Goal: Task Accomplishment & Management: Manage account settings

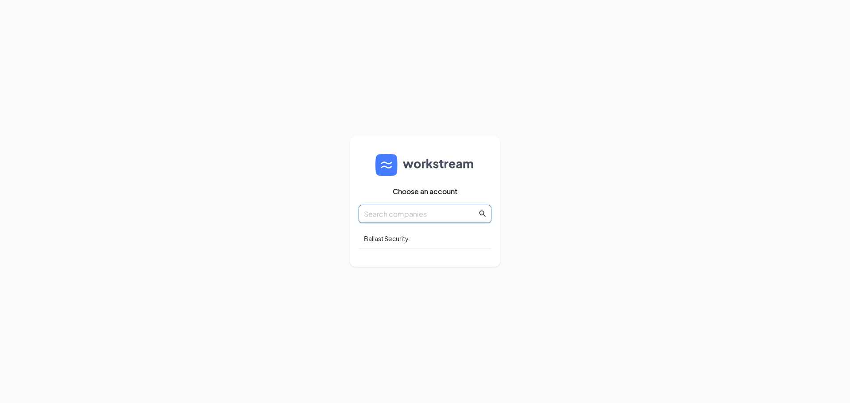
click at [419, 213] on input "text" at bounding box center [420, 214] width 113 height 11
click at [403, 242] on div "Ballast Security" at bounding box center [425, 239] width 133 height 21
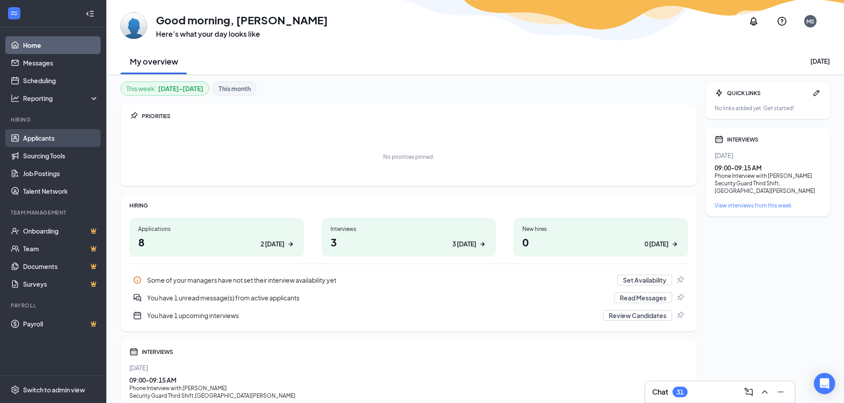
click at [56, 138] on link "Applicants" at bounding box center [61, 138] width 76 height 18
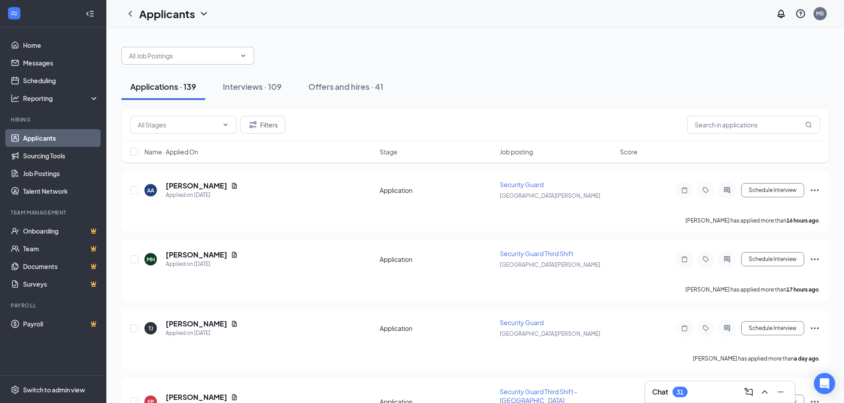
click at [180, 58] on input "text" at bounding box center [182, 56] width 107 height 10
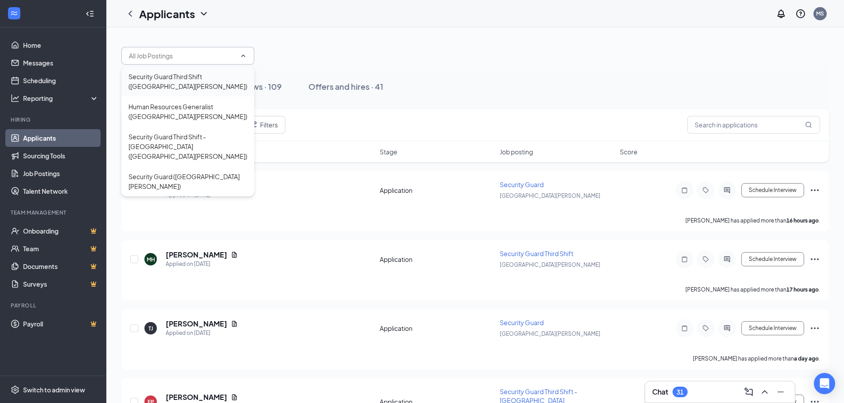
click at [214, 81] on div "Security Guard Third Shift ([GEOGRAPHIC_DATA][PERSON_NAME])" at bounding box center [187, 81] width 119 height 19
type input "Security Guard Third Shift ([GEOGRAPHIC_DATA][PERSON_NAME])"
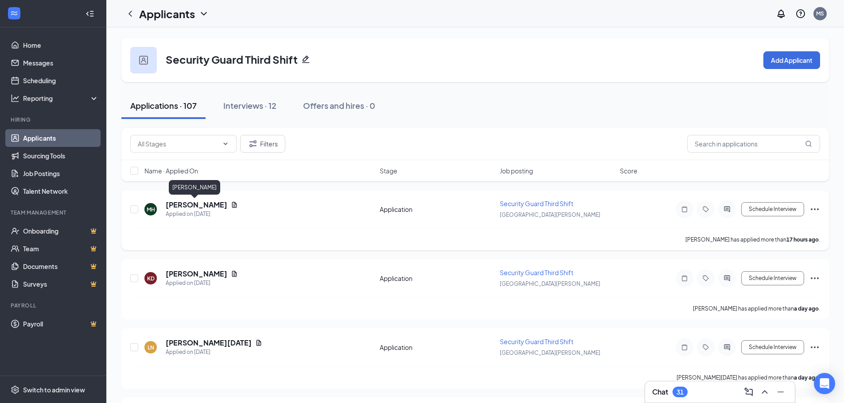
click at [205, 205] on h5 "[PERSON_NAME]" at bounding box center [197, 205] width 62 height 10
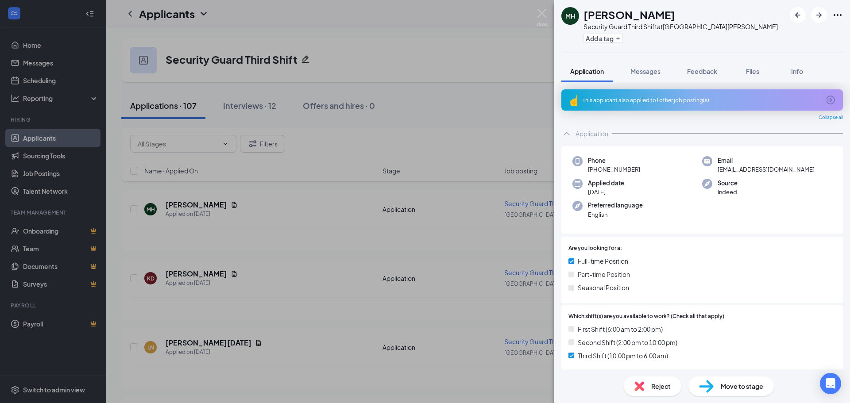
click at [79, 125] on div "MH [PERSON_NAME] Security Guard Third Shift at [GEOGRAPHIC_DATA][PERSON_NAME] A…" at bounding box center [425, 201] width 850 height 403
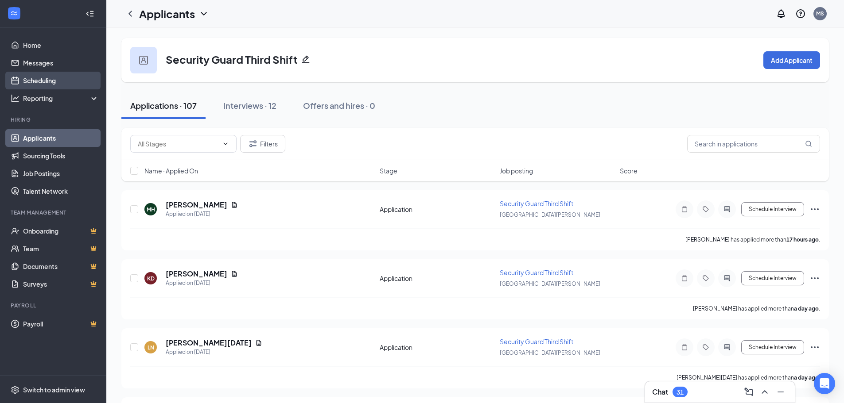
click at [48, 78] on link "Scheduling" at bounding box center [61, 81] width 76 height 18
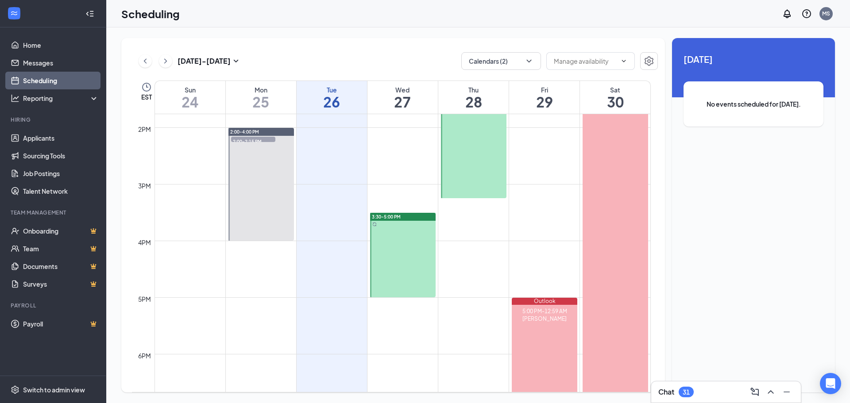
scroll to position [701, 0]
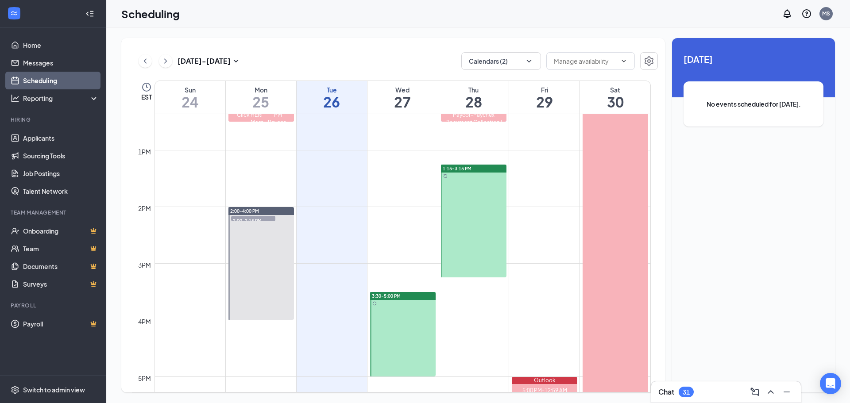
click at [482, 223] on div at bounding box center [474, 221] width 66 height 113
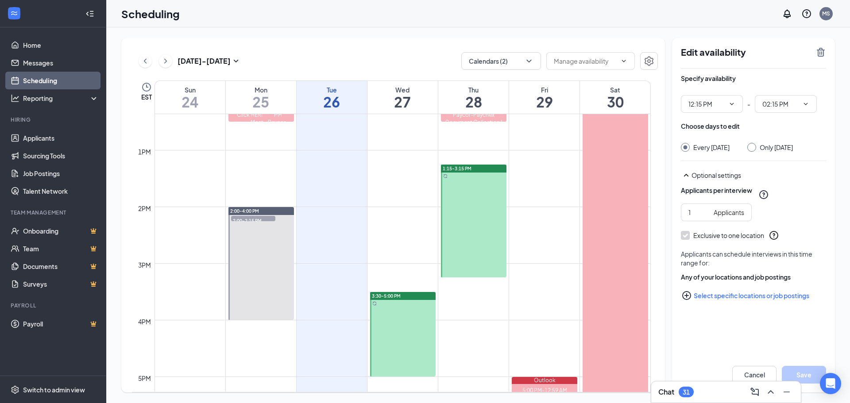
click at [471, 219] on div at bounding box center [474, 221] width 66 height 113
click at [812, 106] on span "02:15 PM" at bounding box center [786, 104] width 62 height 18
click at [782, 147] on div "03:15 PM" at bounding box center [775, 152] width 26 height 10
type input "03:15 PM"
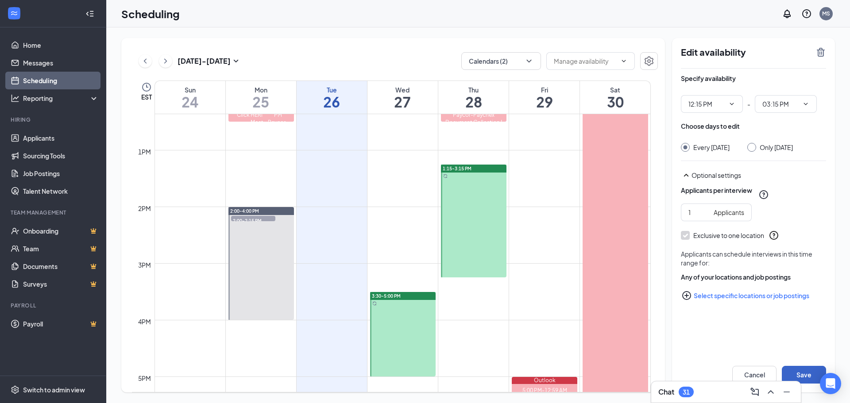
click at [802, 372] on button "Save" at bounding box center [804, 375] width 44 height 18
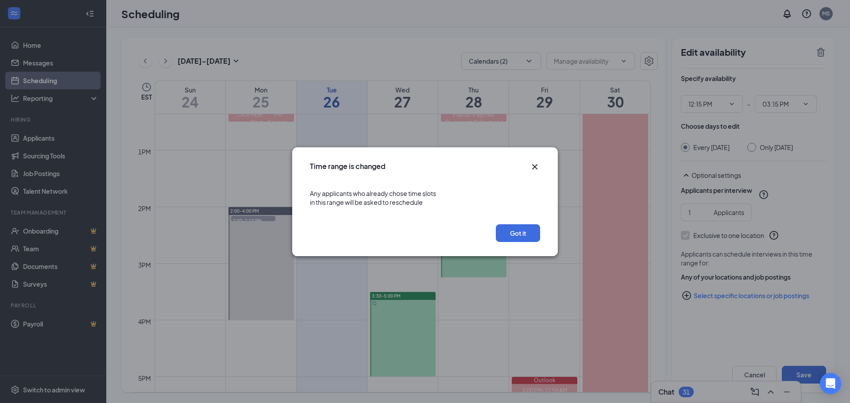
click at [542, 162] on div "Time range is changed" at bounding box center [425, 163] width 266 height 33
click at [536, 167] on icon "Cross" at bounding box center [535, 167] width 11 height 11
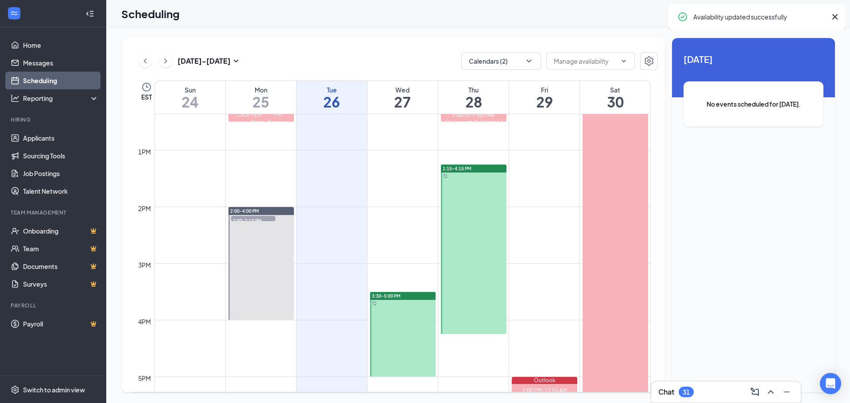
click at [755, 145] on div "[DATE] No events scheduled for [DATE]." at bounding box center [753, 96] width 163 height 117
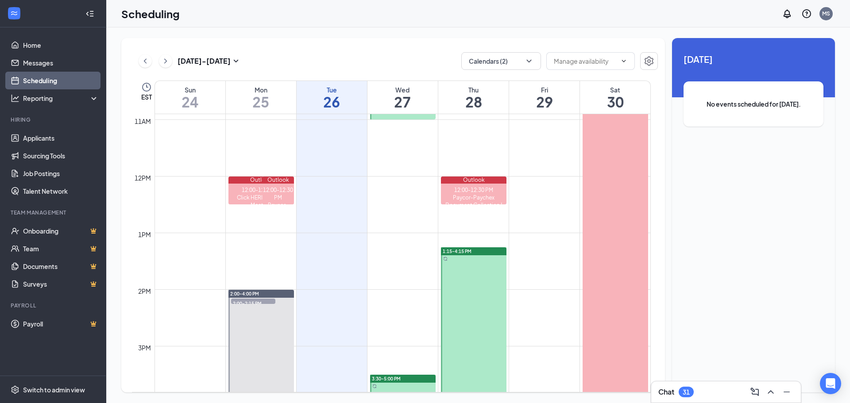
scroll to position [612, 0]
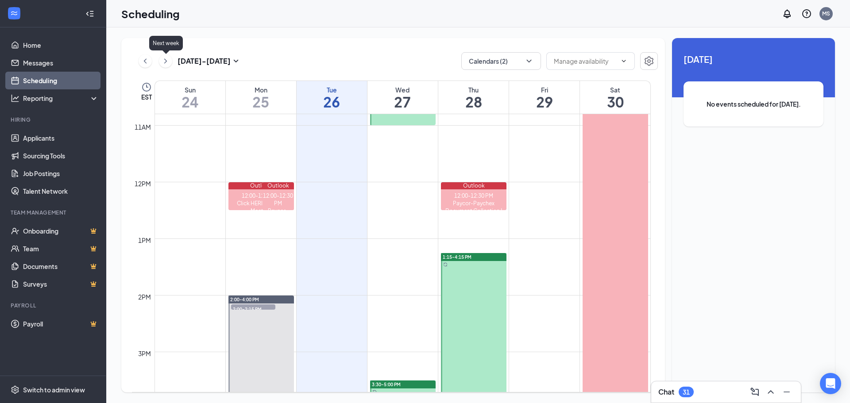
click at [167, 62] on icon "ChevronRight" at bounding box center [165, 60] width 3 height 5
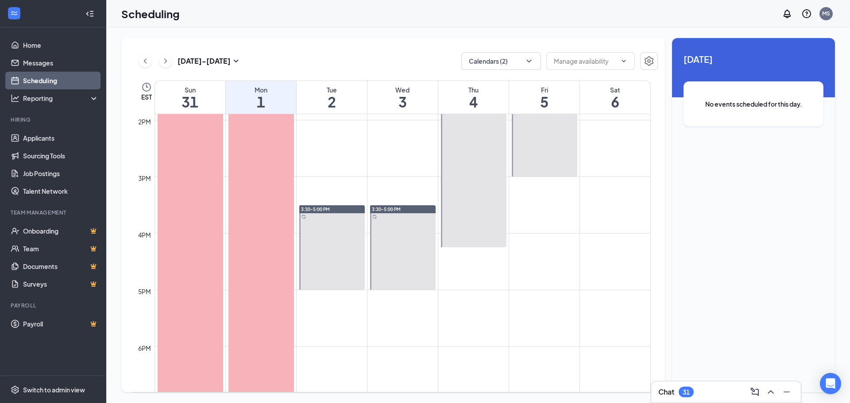
scroll to position [790, 0]
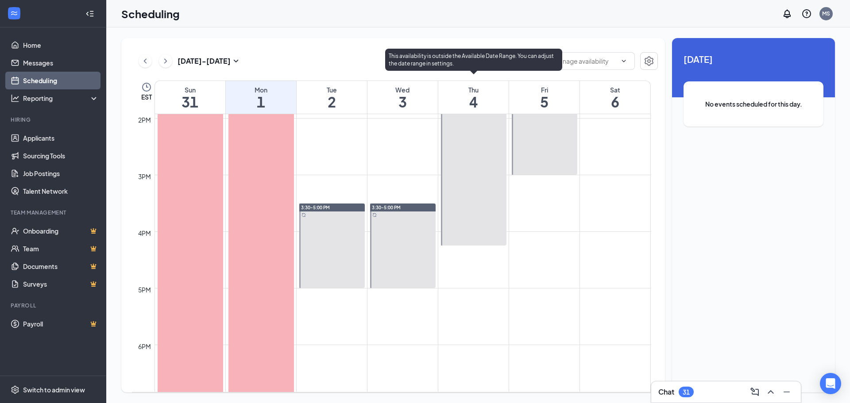
click at [465, 174] on div at bounding box center [474, 161] width 66 height 170
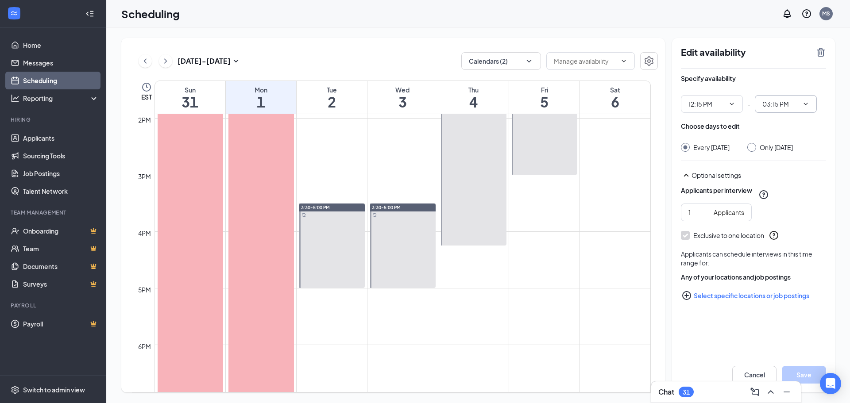
click at [808, 104] on icon "ChevronDown" at bounding box center [805, 104] width 7 height 7
click at [785, 157] on div "02:15 PM" at bounding box center [775, 159] width 26 height 10
type input "02:15 PM"
click at [797, 371] on button "Save" at bounding box center [804, 375] width 44 height 18
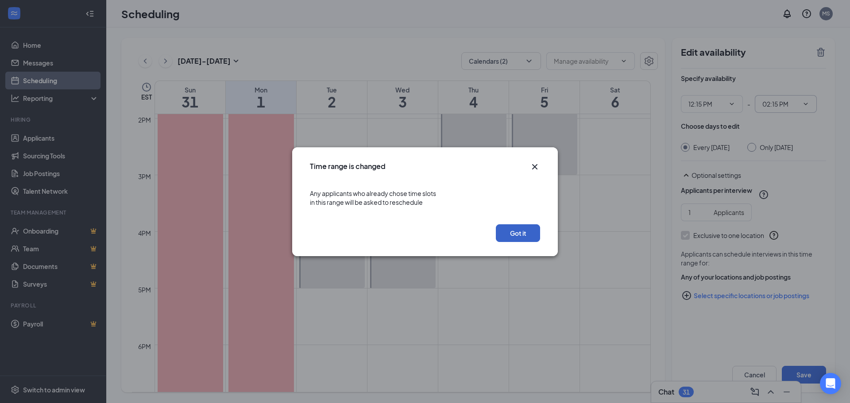
click at [514, 235] on button "Got it" at bounding box center [518, 234] width 44 height 18
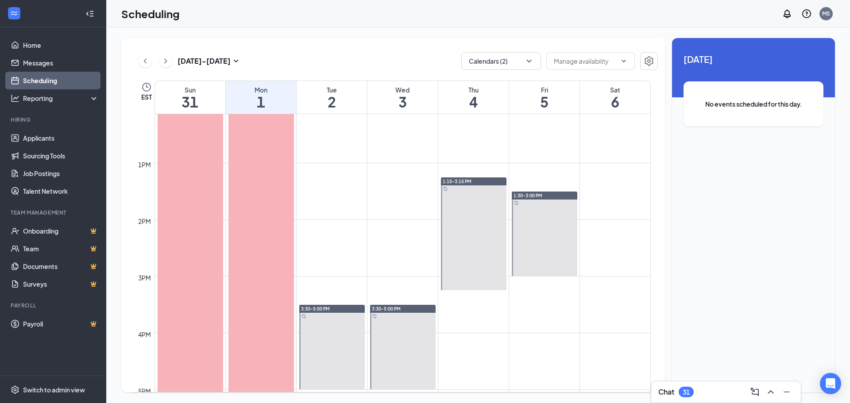
scroll to position [745, 0]
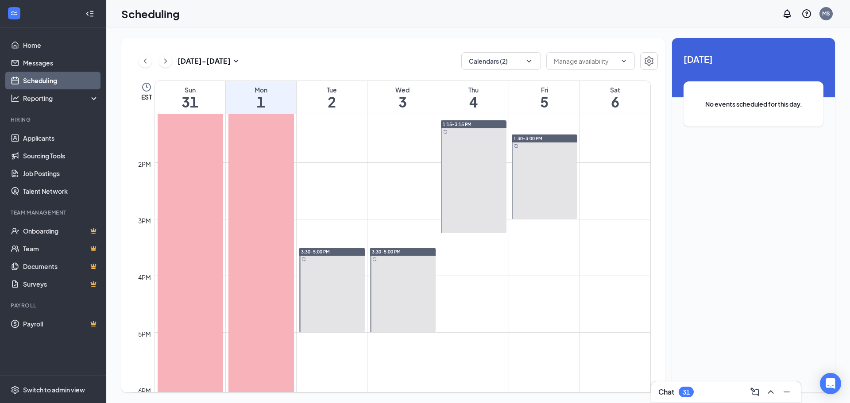
click at [143, 62] on icon "ChevronLeft" at bounding box center [145, 61] width 9 height 11
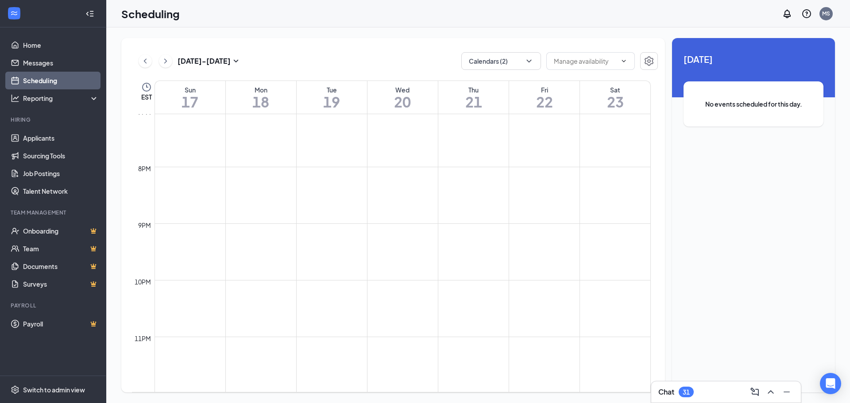
scroll to position [1082, 0]
click at [46, 79] on link "Scheduling" at bounding box center [61, 81] width 76 height 18
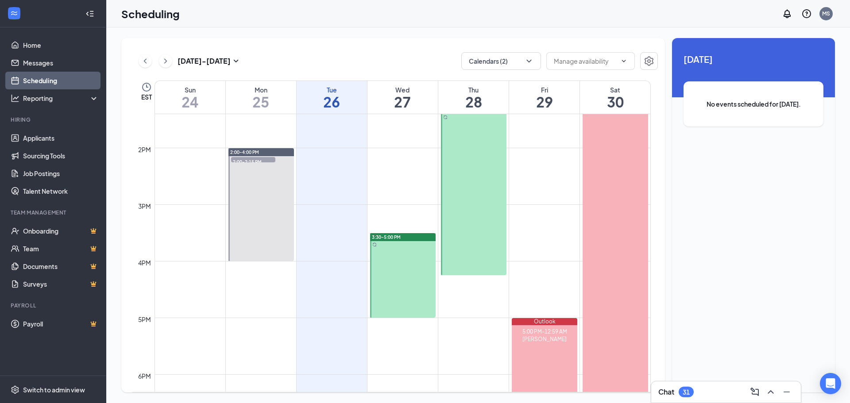
scroll to position [657, 0]
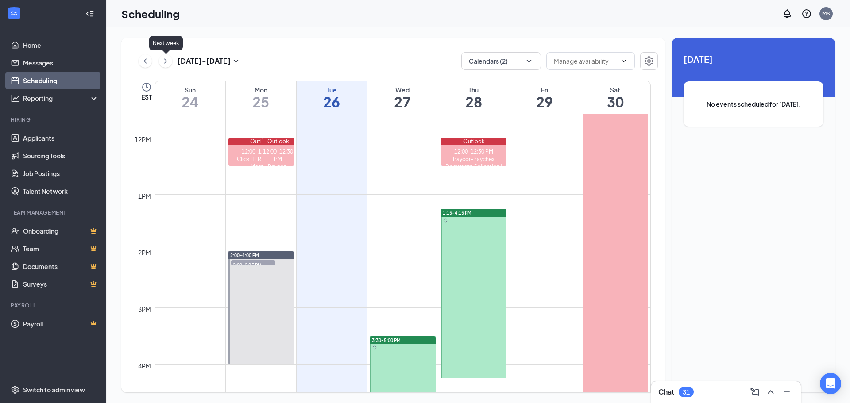
click at [168, 63] on icon "ChevronRight" at bounding box center [165, 61] width 9 height 11
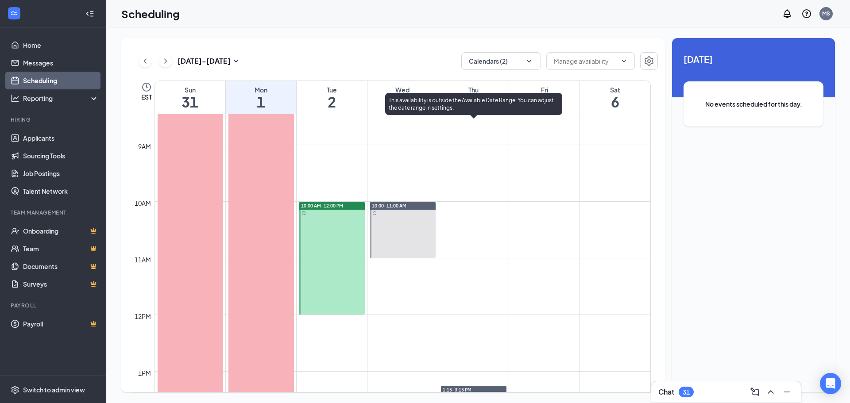
scroll to position [258, 0]
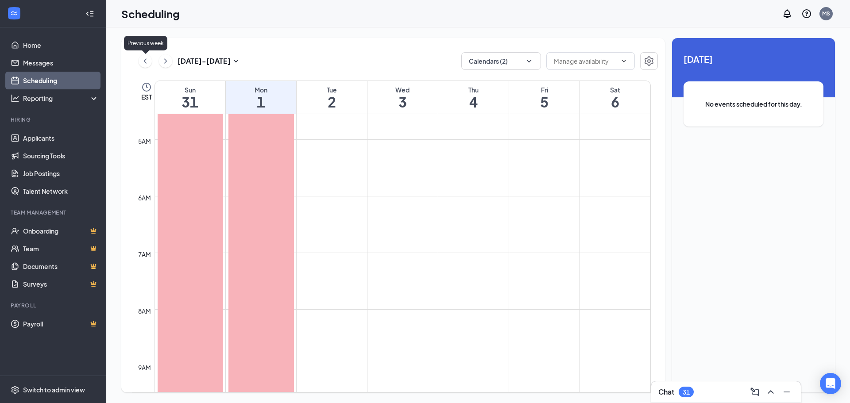
click at [148, 61] on icon "ChevronLeft" at bounding box center [145, 61] width 9 height 11
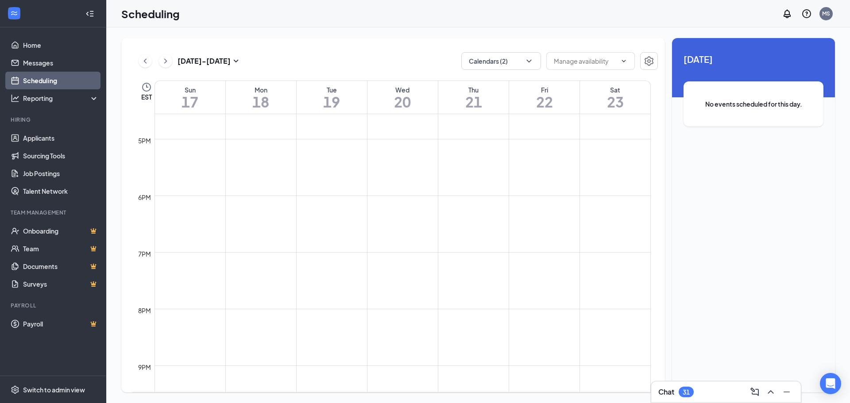
scroll to position [745, 0]
click at [62, 76] on link "Scheduling" at bounding box center [61, 81] width 76 height 18
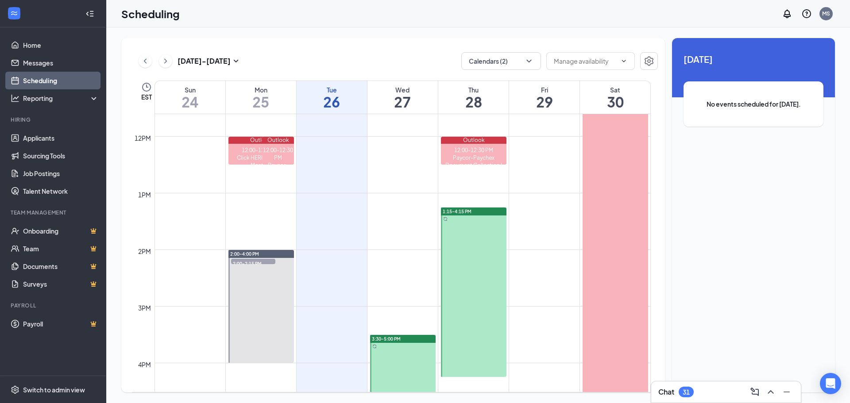
scroll to position [657, 0]
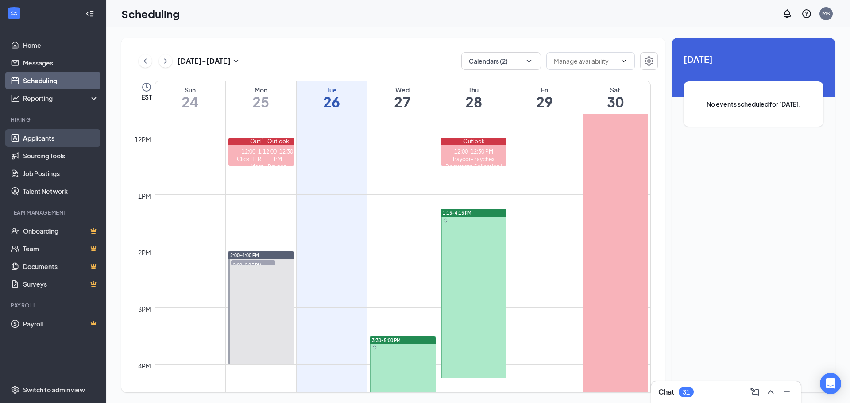
click at [51, 139] on link "Applicants" at bounding box center [61, 138] width 76 height 18
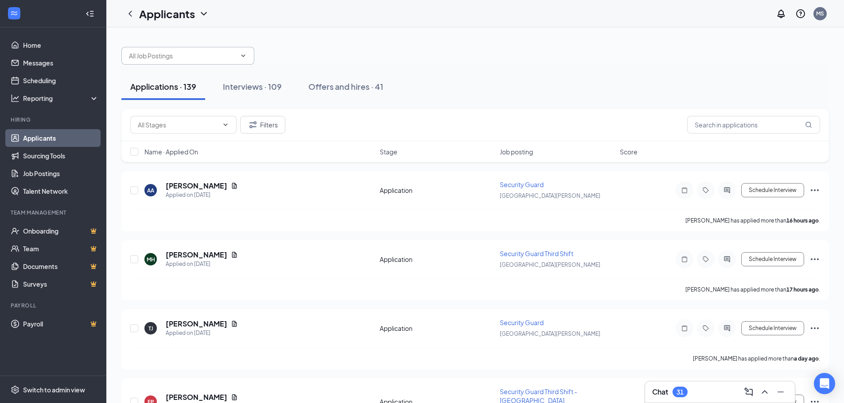
click at [192, 59] on input "text" at bounding box center [182, 56] width 107 height 10
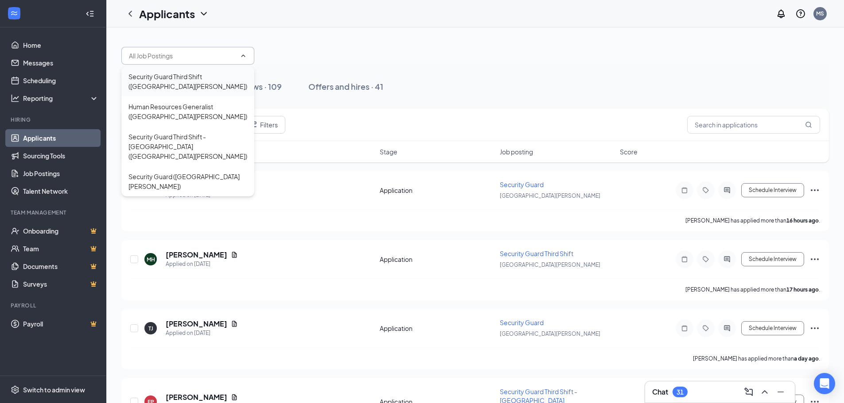
click at [199, 79] on div "Security Guard Third Shift ([GEOGRAPHIC_DATA][PERSON_NAME])" at bounding box center [187, 81] width 119 height 19
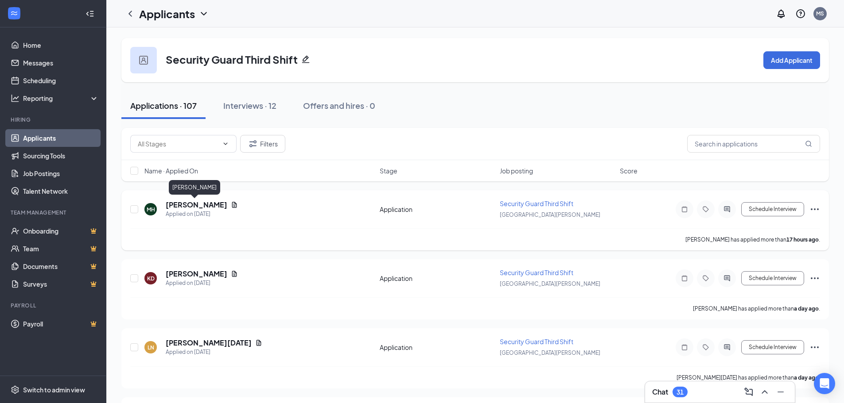
click at [190, 203] on h5 "[PERSON_NAME]" at bounding box center [197, 205] width 62 height 10
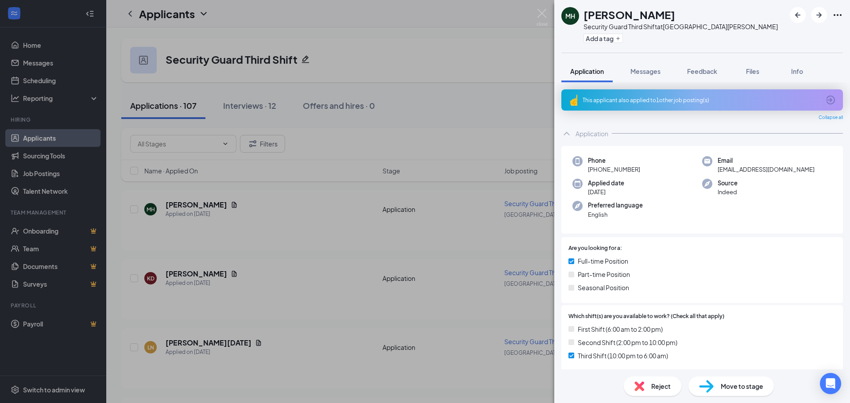
click at [623, 94] on div "This applicant also applied to 1 other job posting(s)" at bounding box center [703, 99] width 282 height 21
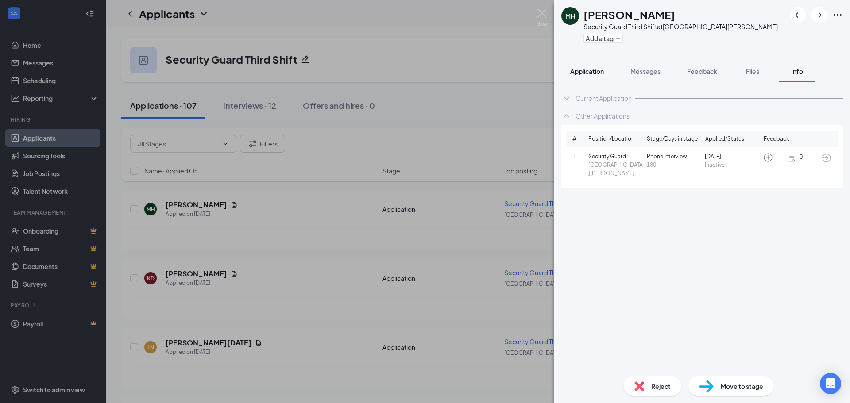
click at [585, 71] on span "Application" at bounding box center [587, 71] width 34 height 8
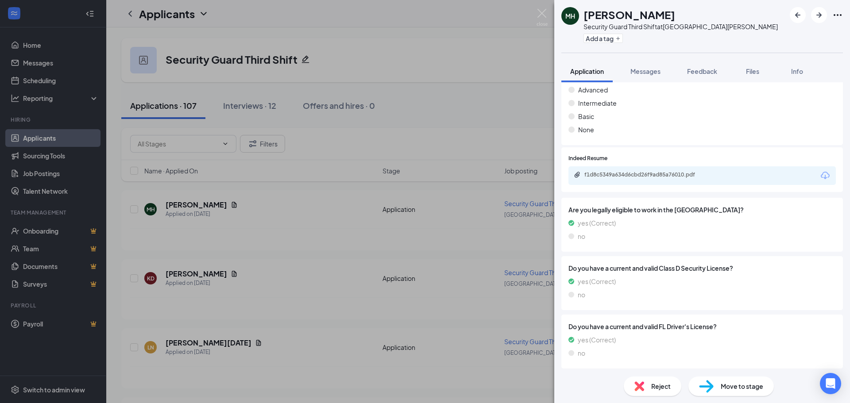
scroll to position [696, 0]
click at [643, 170] on div "f1d8c5349a634d6cbd26f9ad85a76010.pdf" at bounding box center [647, 173] width 124 height 7
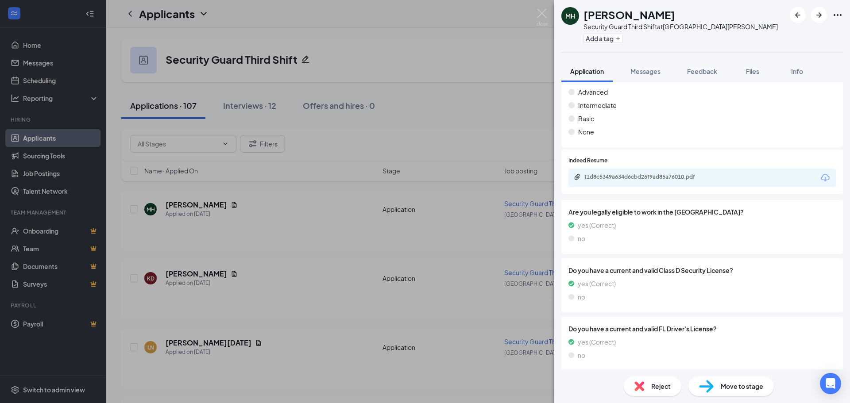
click at [749, 395] on div "Move to stage" at bounding box center [731, 386] width 85 height 19
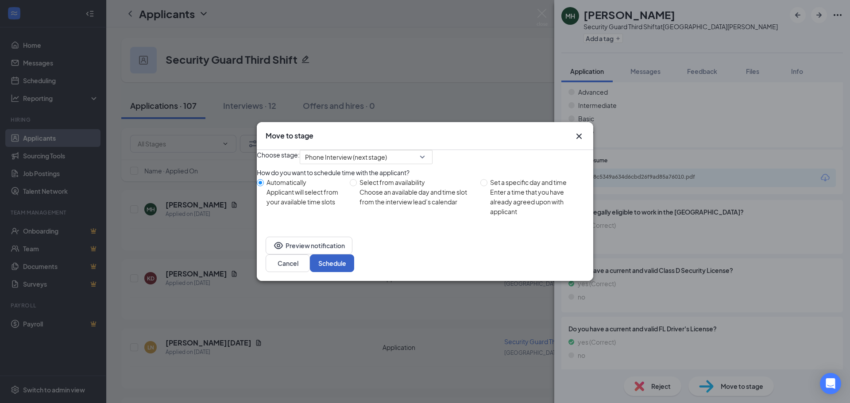
click at [354, 265] on button "Schedule" at bounding box center [332, 264] width 44 height 18
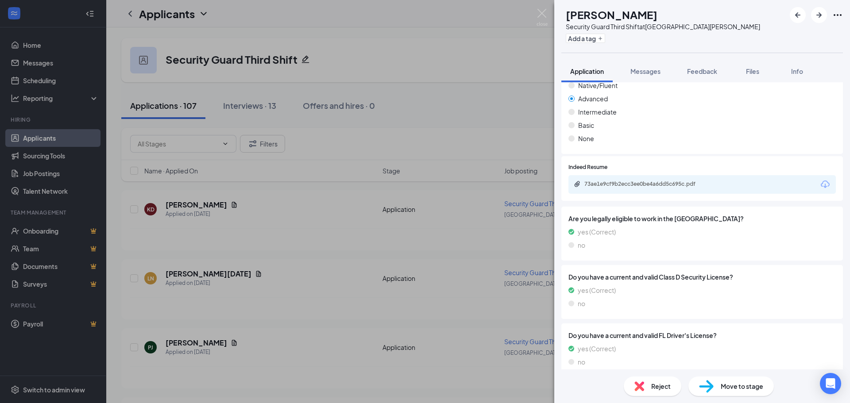
scroll to position [671, 0]
click at [668, 179] on div "73ae1e9cf9b2ecc3ee0be4a6dd5c695c.pdf" at bounding box center [647, 182] width 124 height 7
click at [723, 388] on span "Move to stage" at bounding box center [742, 387] width 43 height 10
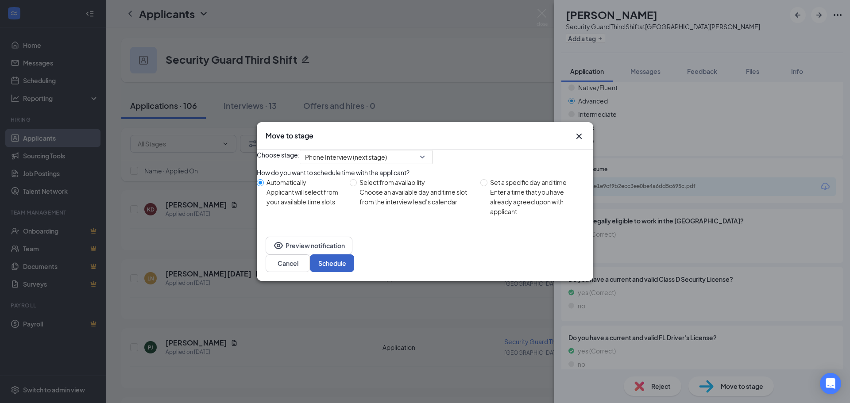
click at [354, 271] on button "Schedule" at bounding box center [332, 264] width 44 height 18
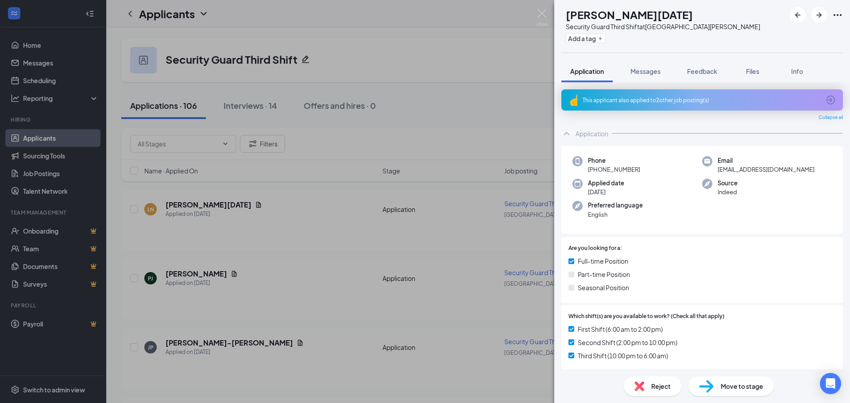
click at [639, 98] on div "This applicant also applied to 2 other job posting(s)" at bounding box center [701, 101] width 237 height 8
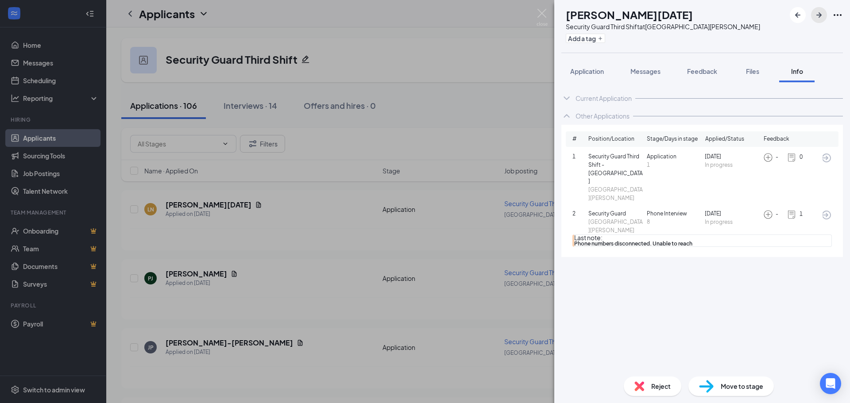
click at [819, 15] on icon "ArrowRight" at bounding box center [819, 14] width 5 height 5
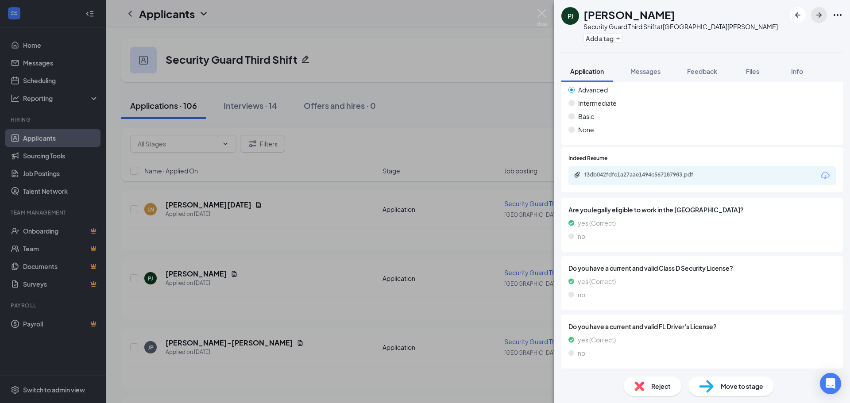
scroll to position [671, 0]
click at [729, 387] on span "Move to stage" at bounding box center [742, 387] width 43 height 10
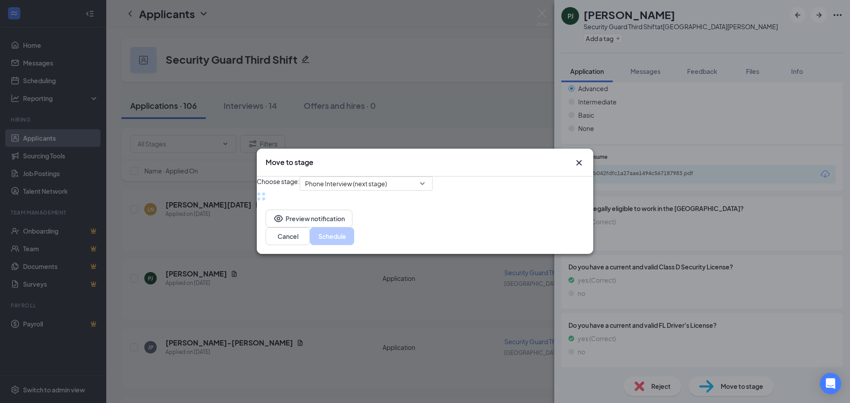
scroll to position [667, 0]
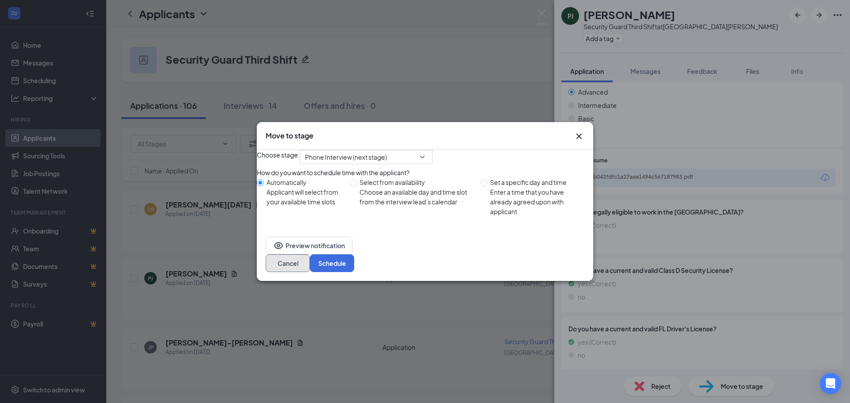
click at [310, 270] on button "Cancel" at bounding box center [288, 264] width 44 height 18
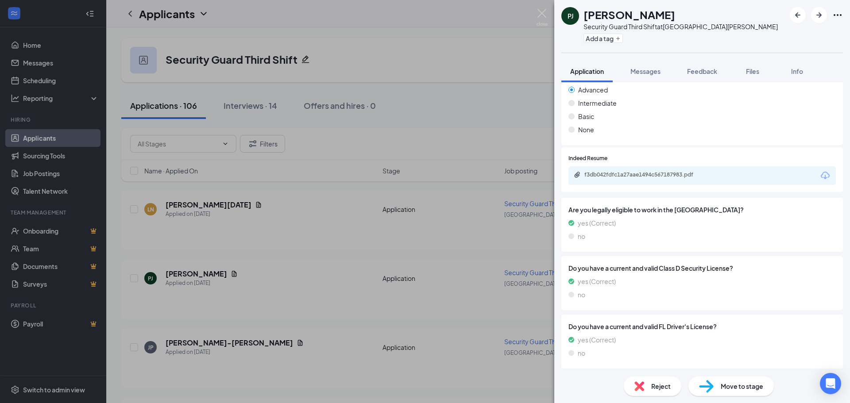
scroll to position [671, 0]
click at [713, 383] on img at bounding box center [706, 386] width 15 height 13
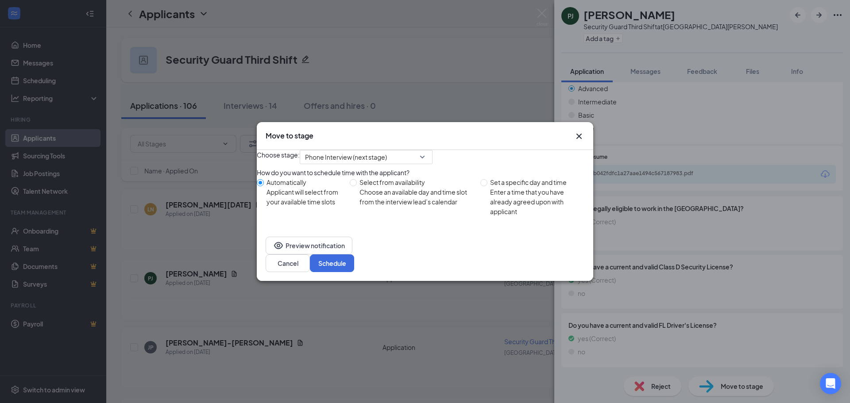
scroll to position [667, 0]
click at [354, 271] on button "Schedule" at bounding box center [332, 264] width 44 height 18
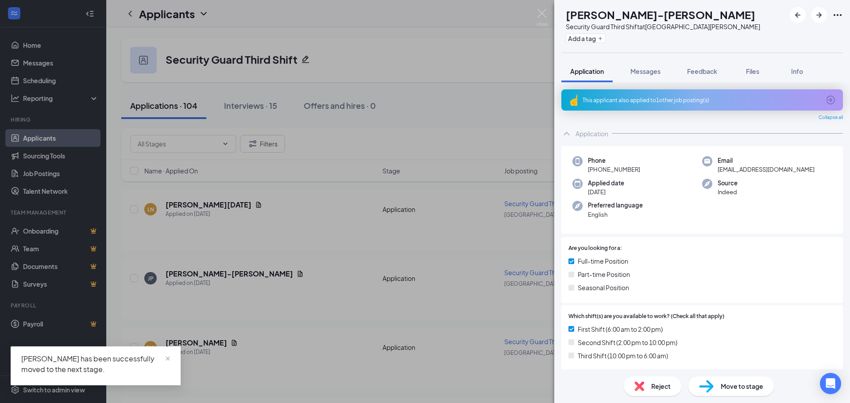
click at [633, 97] on div "This applicant also applied to 1 other job posting(s)" at bounding box center [701, 101] width 237 height 8
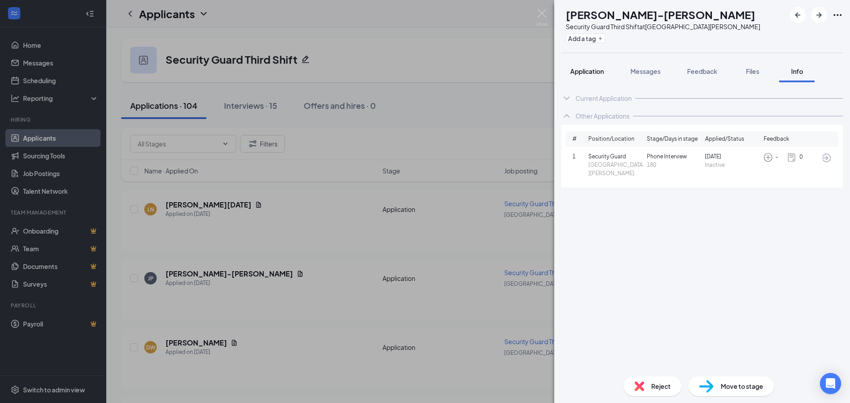
click at [593, 77] on button "Application" at bounding box center [587, 71] width 51 height 22
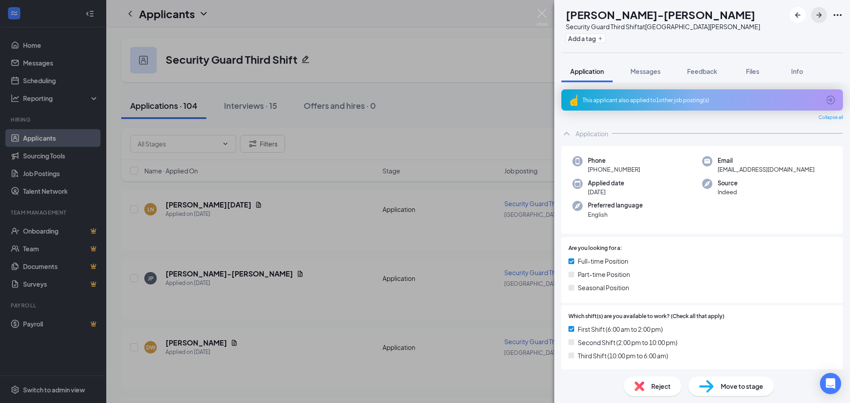
click at [818, 16] on icon "ArrowRight" at bounding box center [819, 15] width 11 height 11
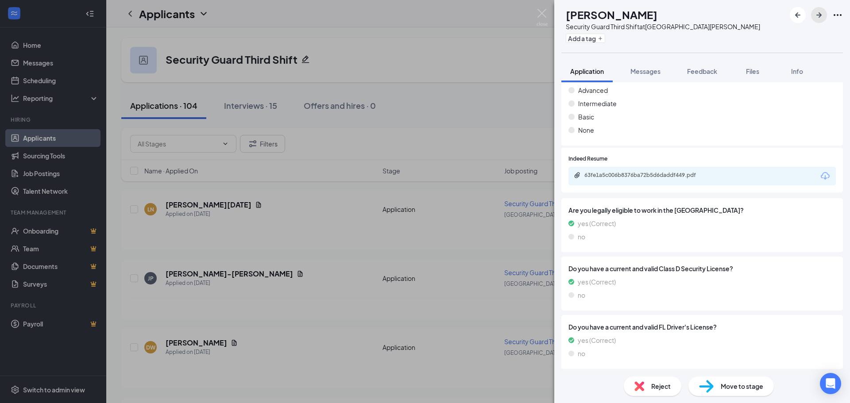
scroll to position [671, 0]
click at [717, 378] on div "Move to stage" at bounding box center [731, 386] width 85 height 19
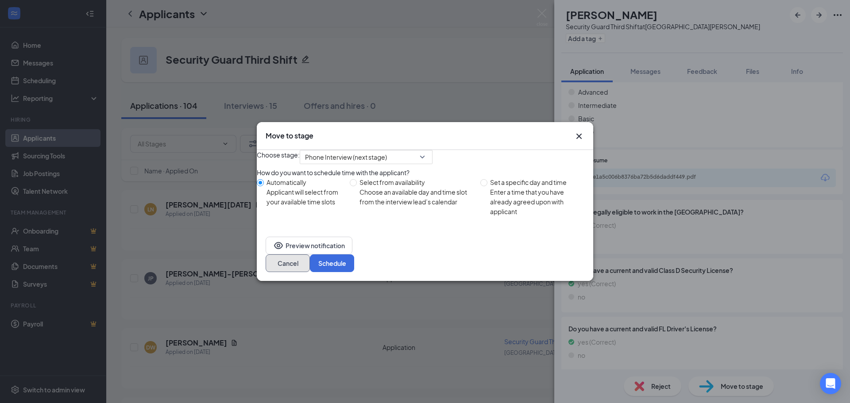
click at [310, 271] on button "Cancel" at bounding box center [288, 264] width 44 height 18
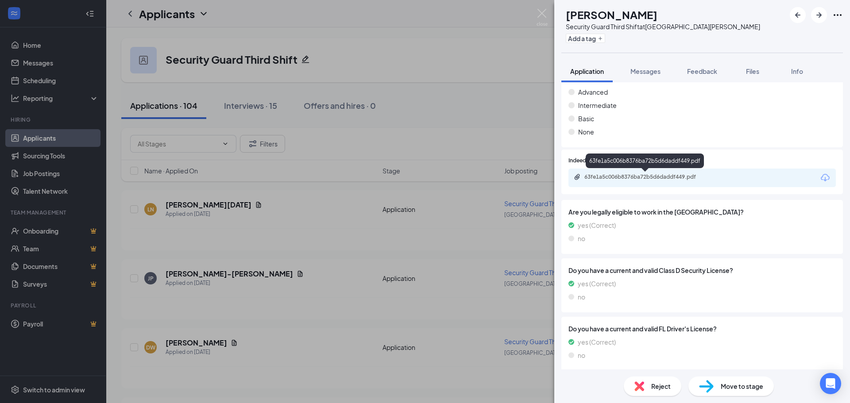
click at [622, 176] on div "63fe1a5c006b8376ba72b5d6daddf449.pdf" at bounding box center [647, 177] width 124 height 7
click at [754, 388] on span "Move to stage" at bounding box center [742, 387] width 43 height 10
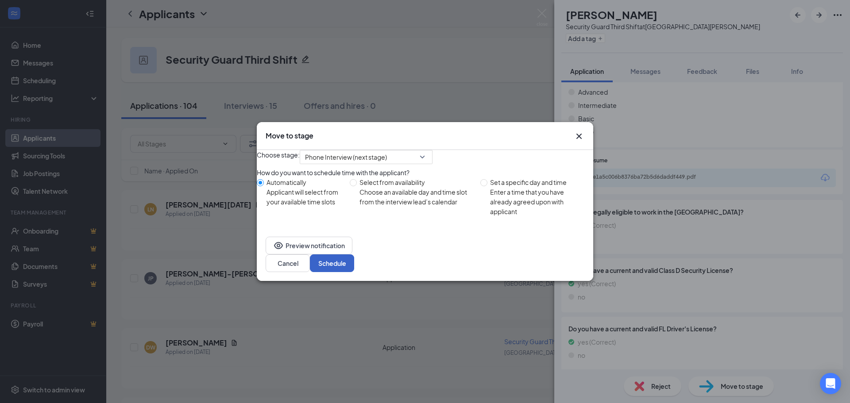
click at [354, 272] on button "Schedule" at bounding box center [332, 264] width 44 height 18
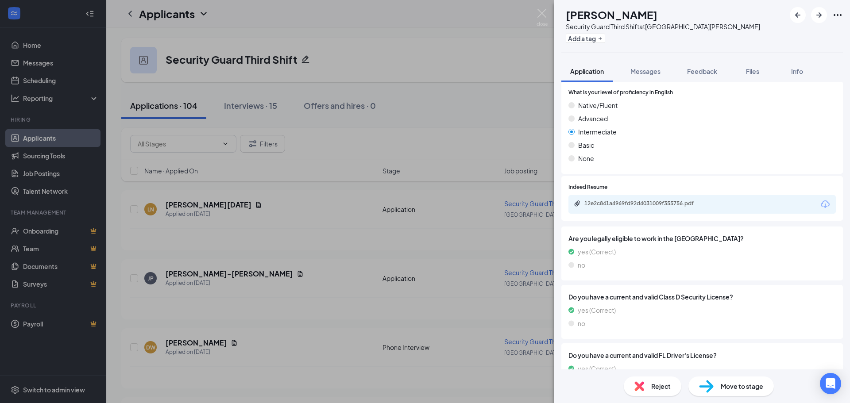
scroll to position [664, 0]
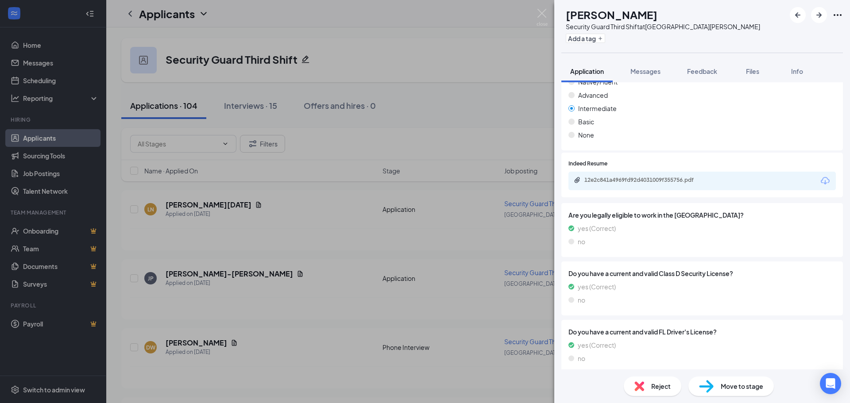
click at [649, 388] on div "Reject" at bounding box center [653, 386] width 58 height 19
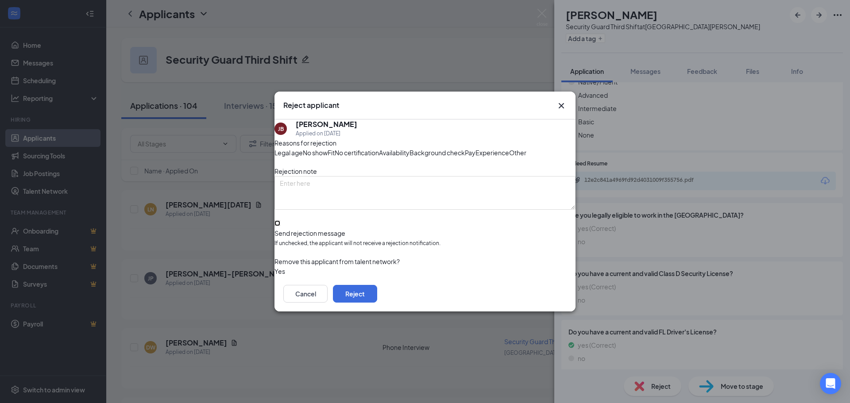
click at [280, 226] on input "Send rejection message If unchecked, the applicant will not receive a rejection…" at bounding box center [278, 224] width 6 height 6
checkbox input "true"
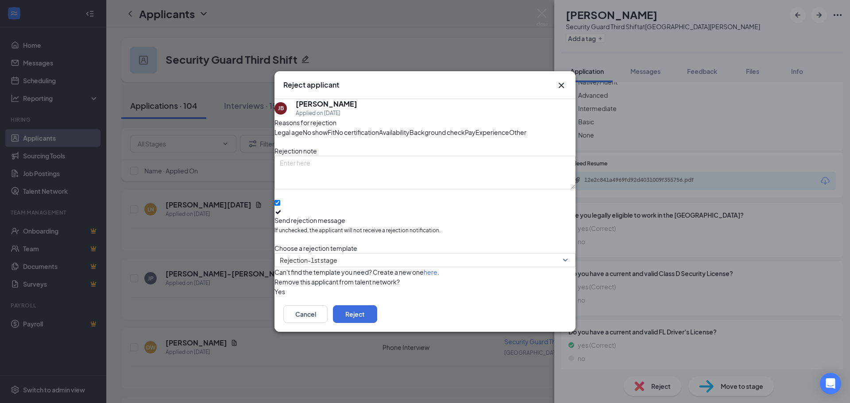
click at [335, 128] on span "Fit" at bounding box center [331, 133] width 7 height 10
click at [335, 128] on div "Fit" at bounding box center [331, 133] width 7 height 10
click at [335, 128] on span "Fit" at bounding box center [331, 133] width 7 height 10
click at [367, 271] on span "Rejection-1st stage" at bounding box center [421, 266] width 283 height 24
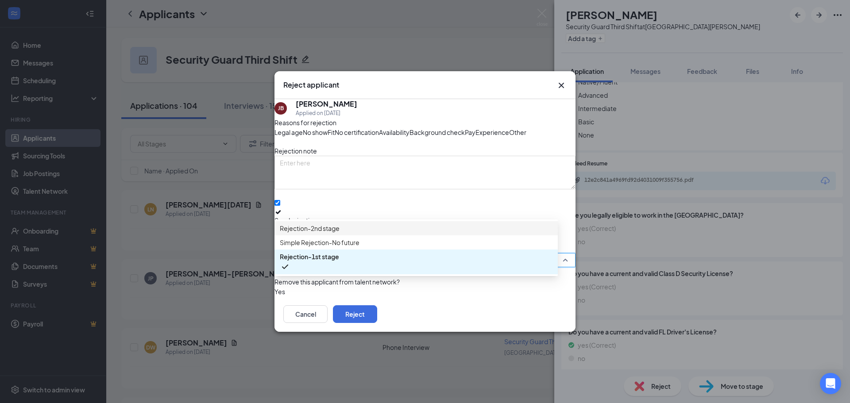
click at [562, 80] on icon "Cross" at bounding box center [561, 85] width 11 height 11
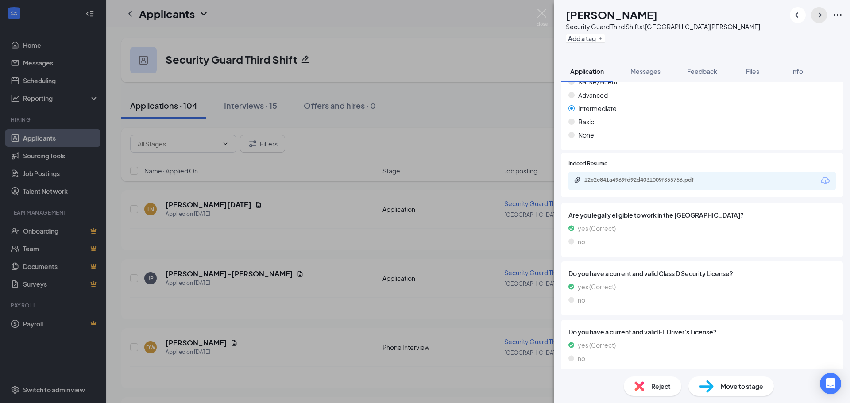
click at [820, 14] on icon "ArrowRight" at bounding box center [819, 14] width 5 height 5
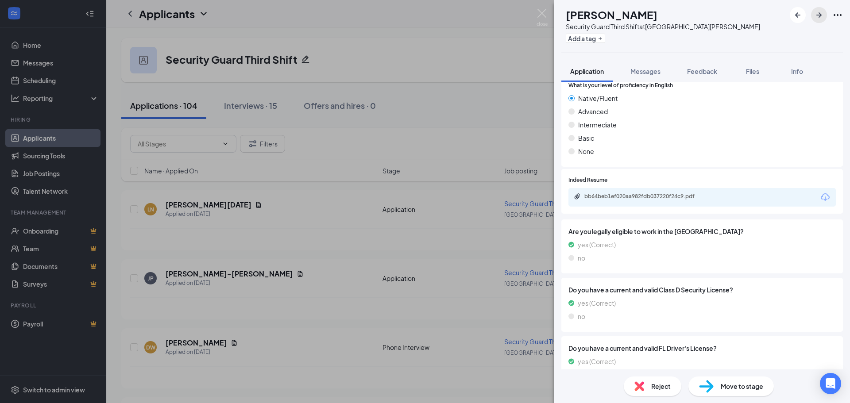
scroll to position [696, 0]
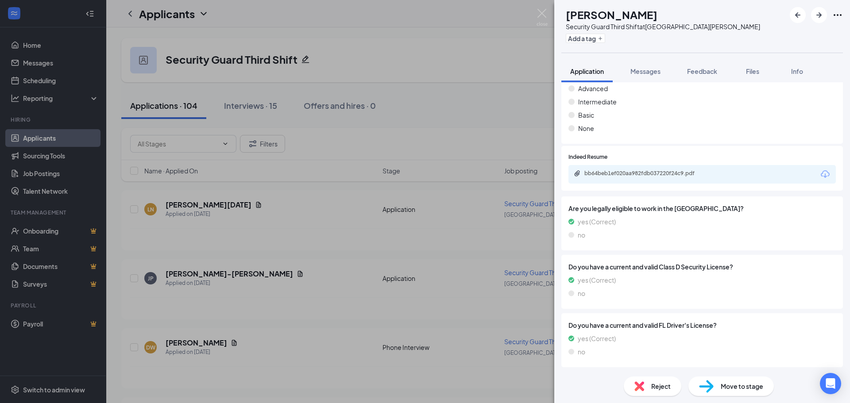
click at [617, 170] on div "bb64beb1ef020aa982fdb037220f24c9.pdf" at bounding box center [702, 174] width 267 height 19
click at [617, 173] on div "bb64beb1ef020aa982fdb037220f24c9.pdf" at bounding box center [647, 173] width 124 height 7
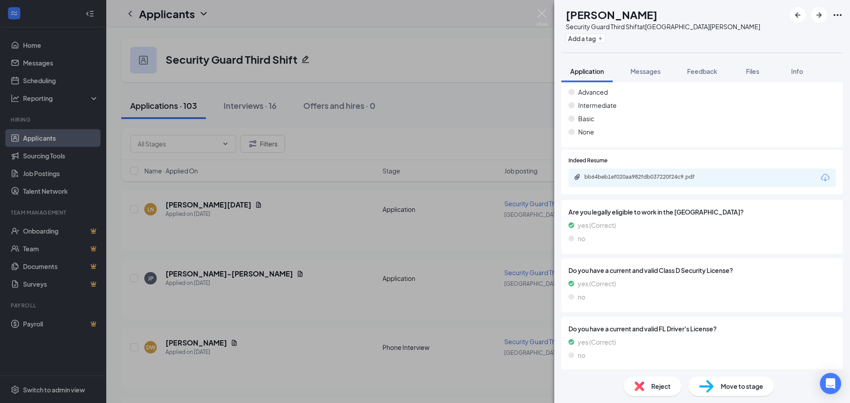
click at [719, 384] on div "Move to stage" at bounding box center [731, 386] width 85 height 19
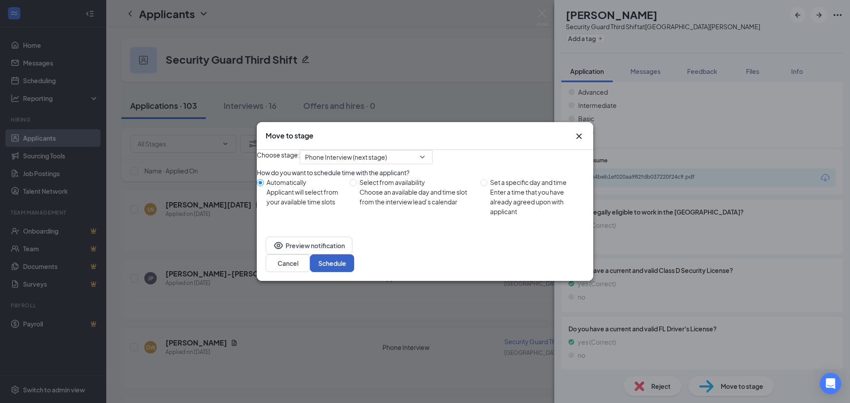
click at [354, 271] on button "Schedule" at bounding box center [332, 264] width 44 height 18
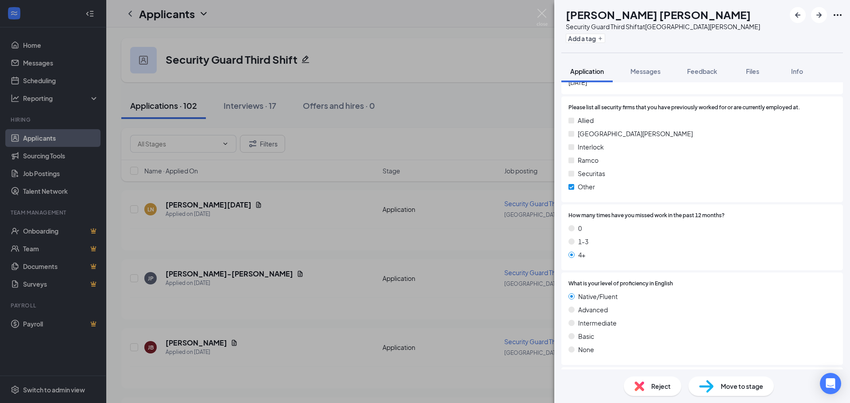
scroll to position [139, 0]
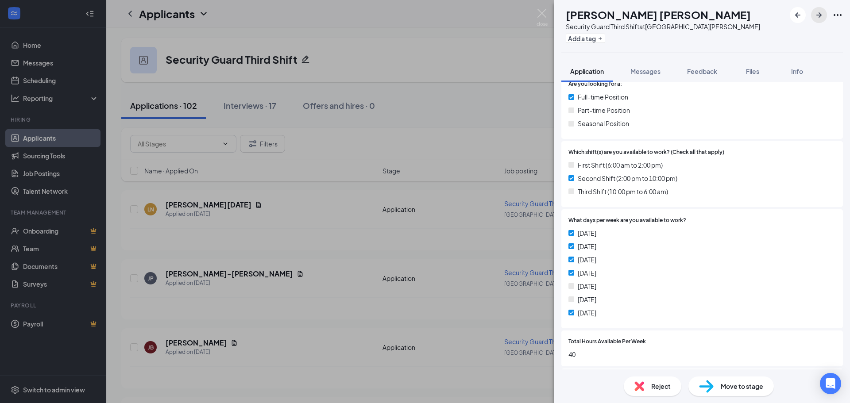
click at [822, 12] on icon "ArrowRight" at bounding box center [819, 15] width 11 height 11
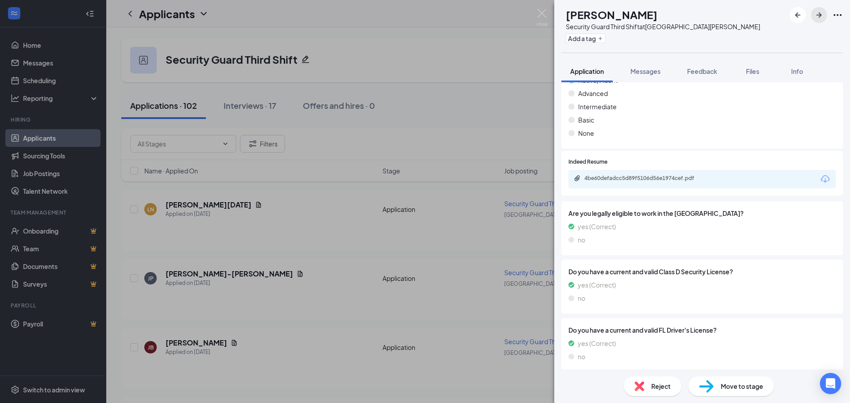
scroll to position [671, 0]
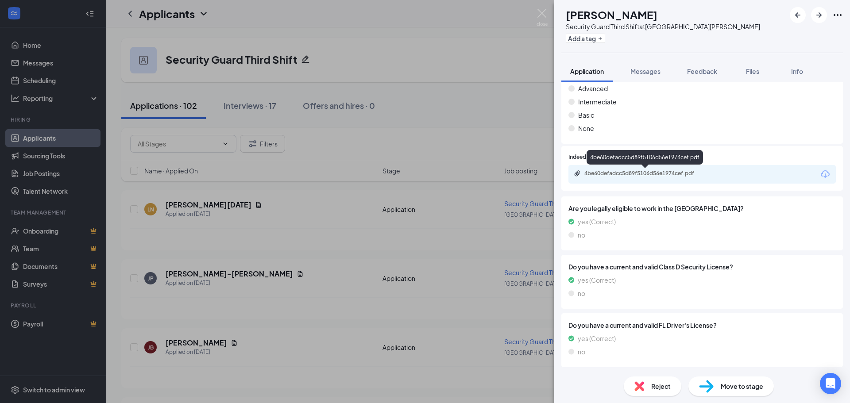
click at [624, 171] on div "4be60defadcc5d89f5106d56e1974cef.pdf" at bounding box center [647, 173] width 124 height 7
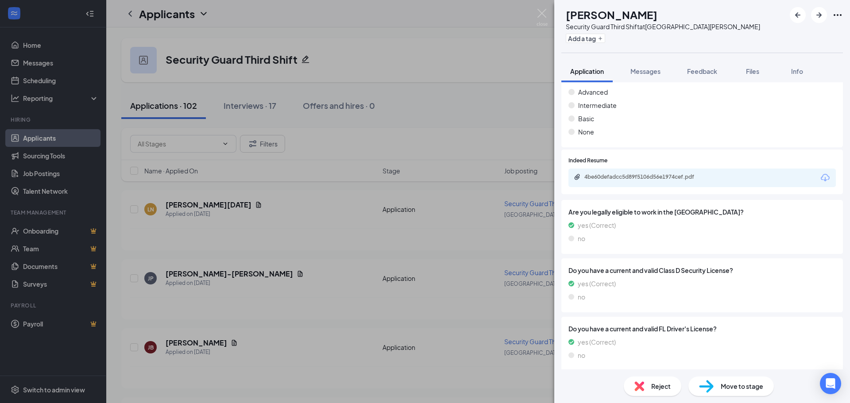
click at [738, 387] on span "Move to stage" at bounding box center [742, 387] width 43 height 10
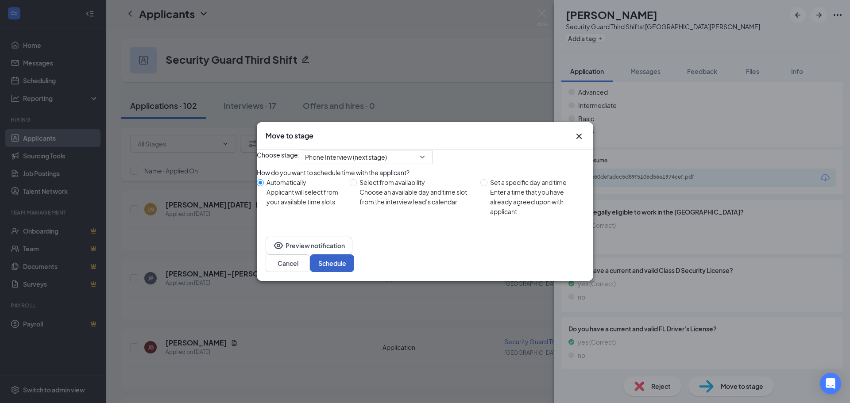
click at [354, 268] on button "Schedule" at bounding box center [332, 264] width 44 height 18
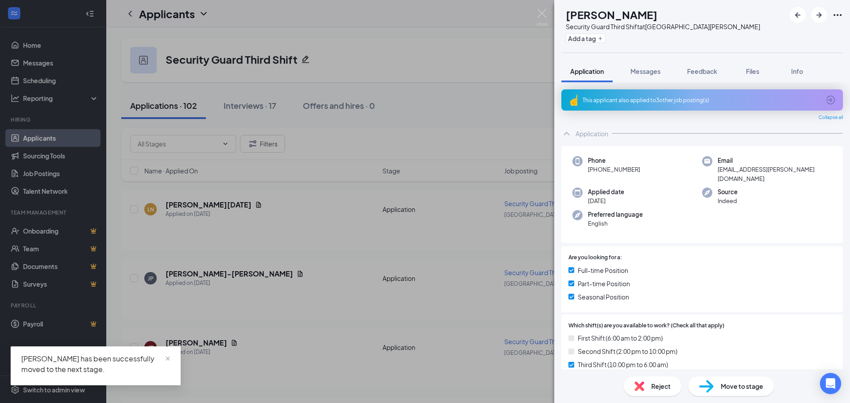
click at [615, 100] on div "This applicant also applied to 3 other job posting(s)" at bounding box center [701, 101] width 237 height 8
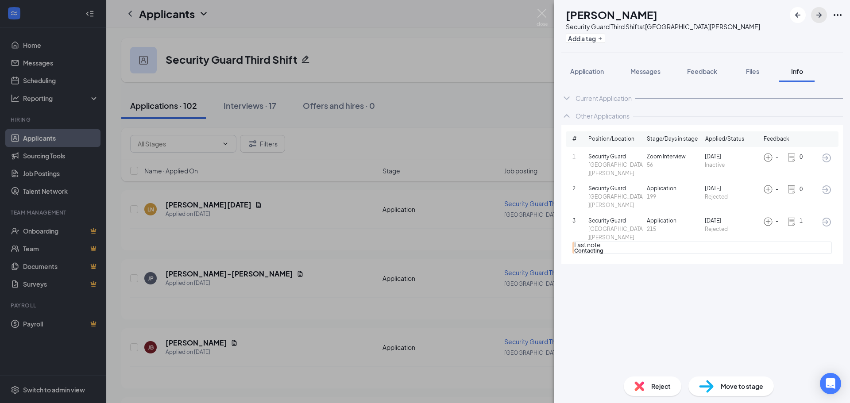
click at [816, 15] on icon "ArrowRight" at bounding box center [819, 15] width 11 height 11
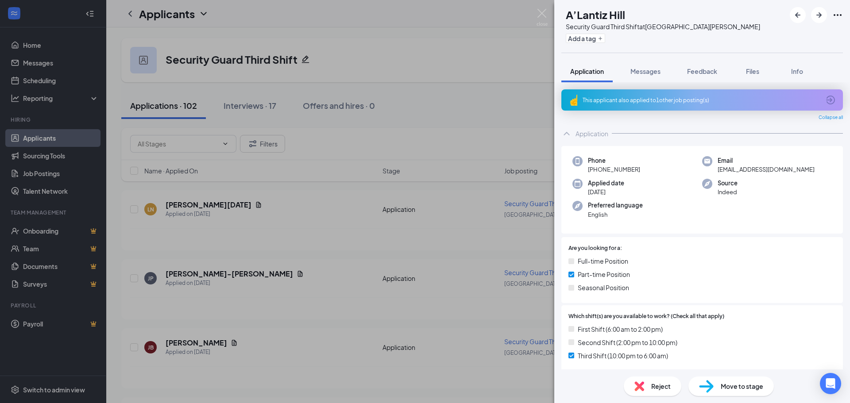
click at [643, 97] on div "This applicant also applied to 1 other job posting(s)" at bounding box center [701, 101] width 237 height 8
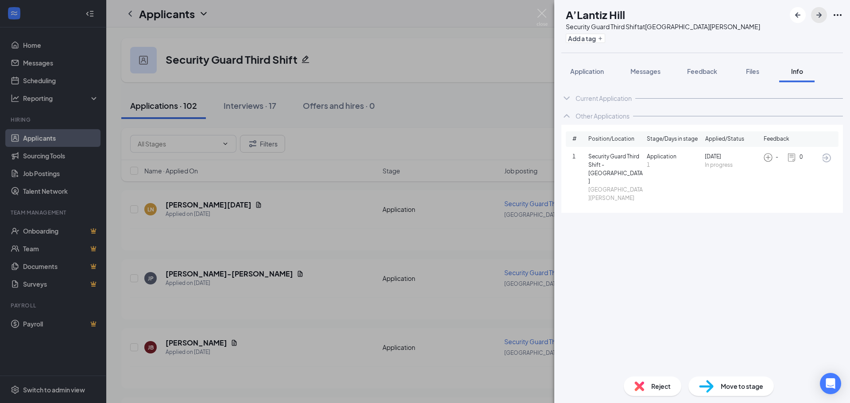
click at [818, 14] on icon "ArrowRight" at bounding box center [819, 15] width 11 height 11
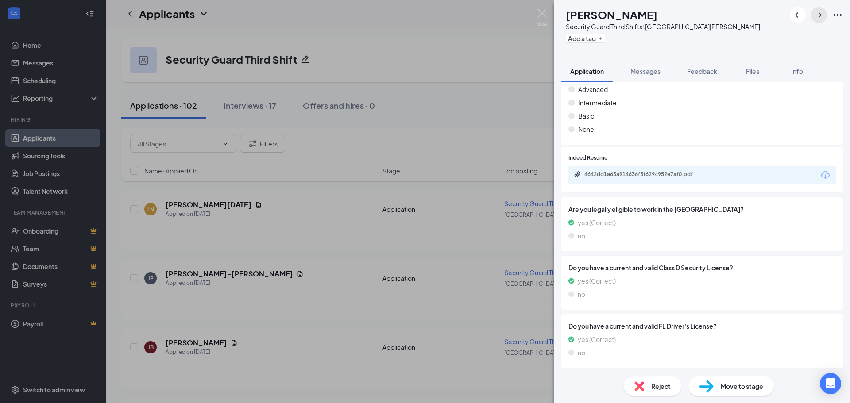
scroll to position [671, 0]
click at [663, 177] on div "4642dd1a63a914636f5f6294952e7af0.pdf" at bounding box center [647, 173] width 124 height 7
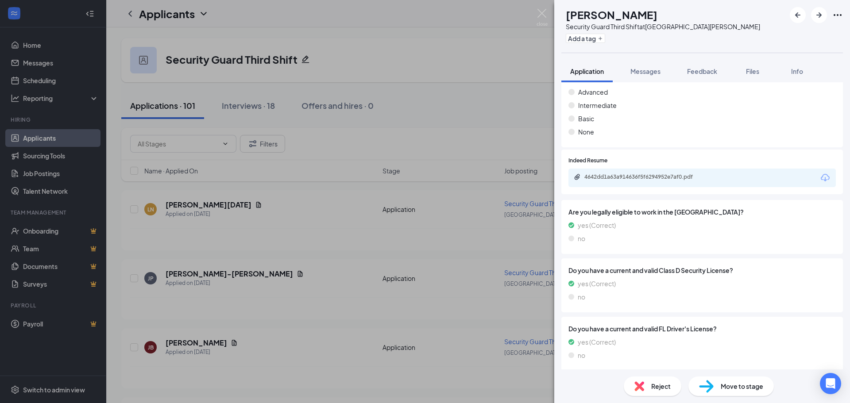
click at [721, 385] on span "Move to stage" at bounding box center [742, 387] width 43 height 10
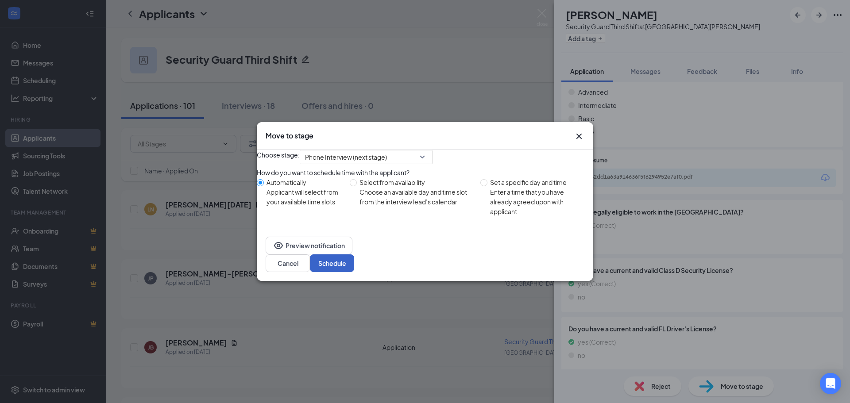
click at [354, 269] on button "Schedule" at bounding box center [332, 264] width 44 height 18
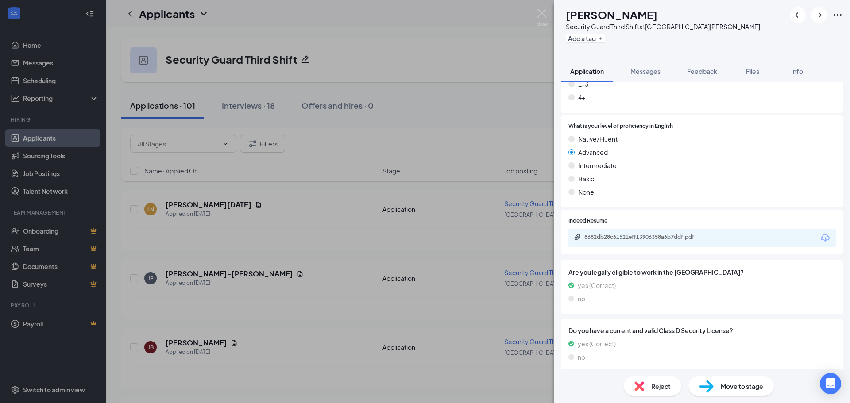
scroll to position [696, 0]
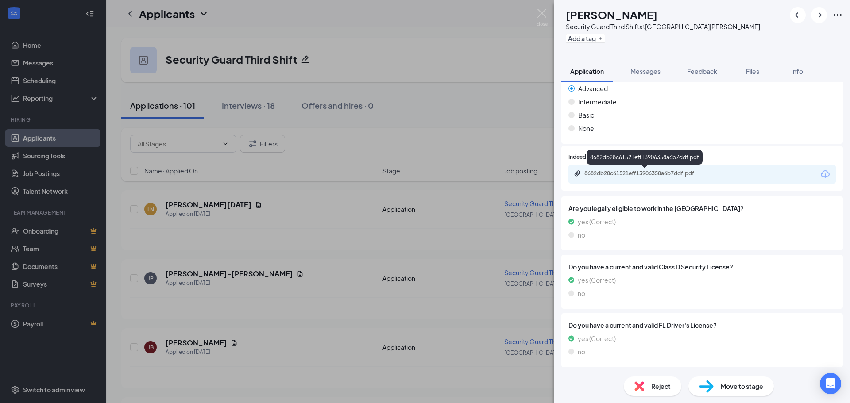
click at [647, 174] on div "8682db28c61521eff13906358a6b7ddf.pdf" at bounding box center [647, 173] width 124 height 7
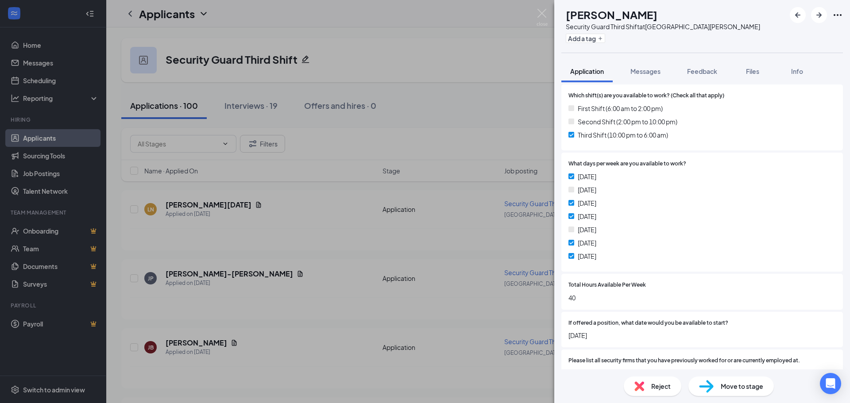
scroll to position [249, 0]
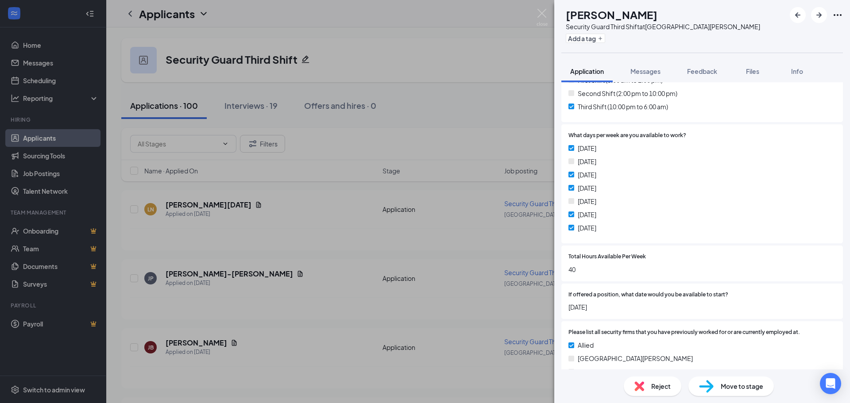
click at [721, 389] on span "Move to stage" at bounding box center [742, 387] width 43 height 10
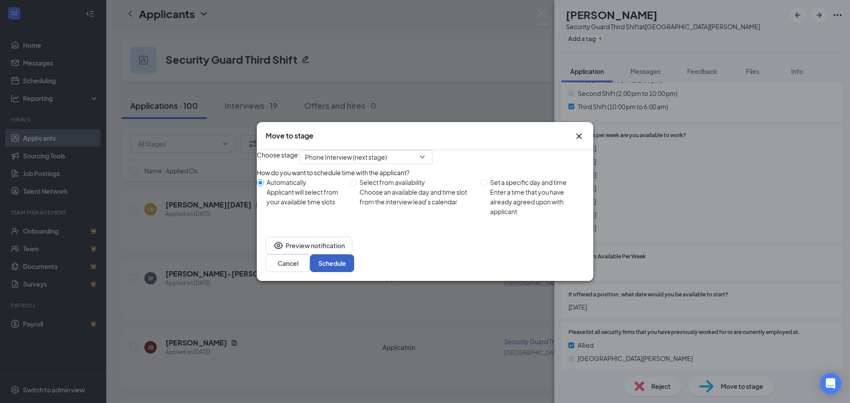
click at [354, 269] on button "Schedule" at bounding box center [332, 264] width 44 height 18
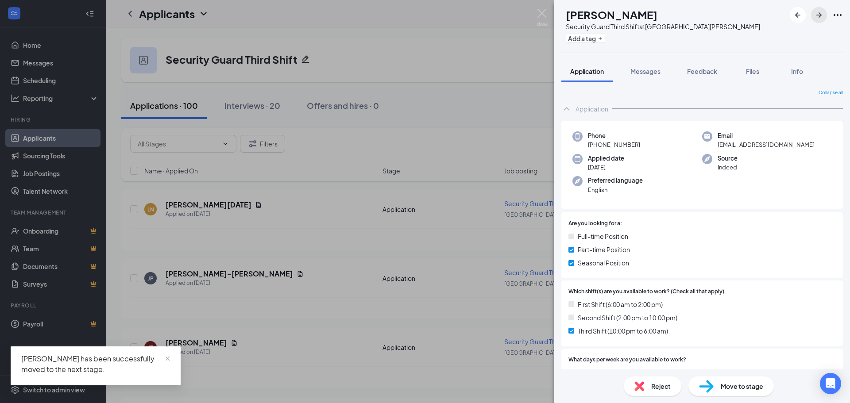
click at [819, 13] on icon "ArrowRight" at bounding box center [819, 14] width 5 height 5
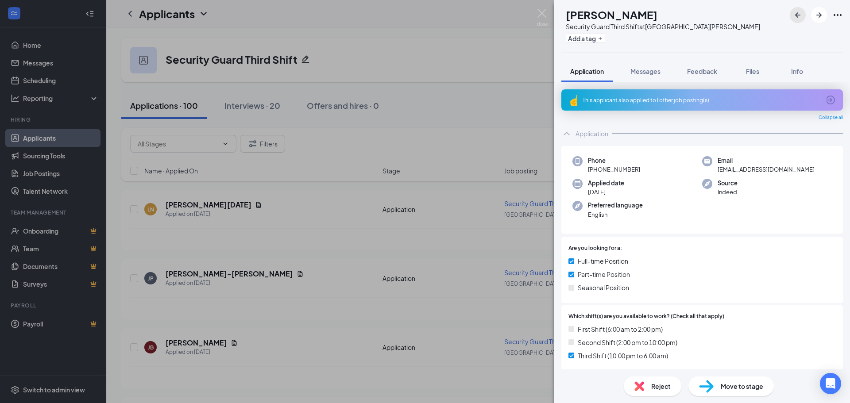
click at [799, 15] on icon "ArrowLeftNew" at bounding box center [798, 15] width 11 height 11
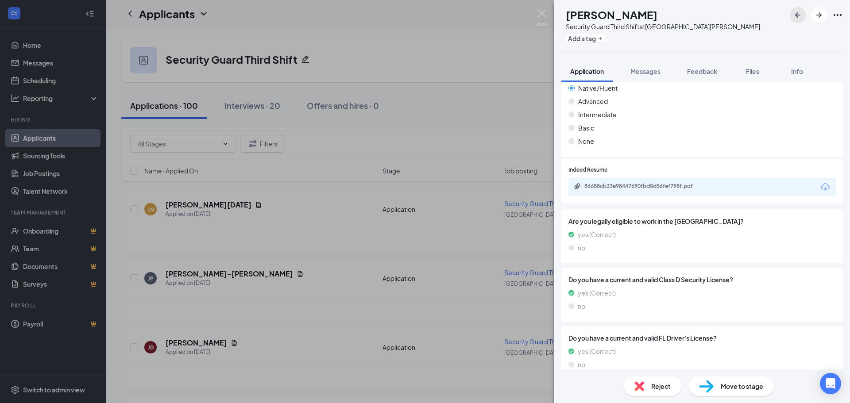
scroll to position [671, 0]
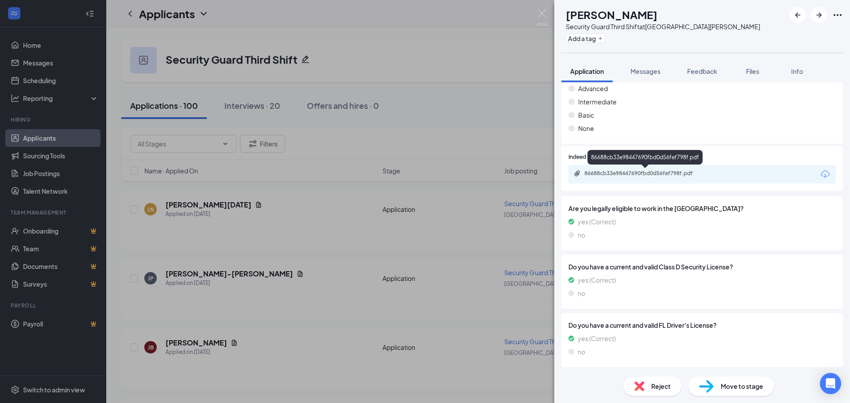
click at [685, 173] on div "86688cb33e98447690fbd0d56fef798f.pdf" at bounding box center [647, 173] width 124 height 7
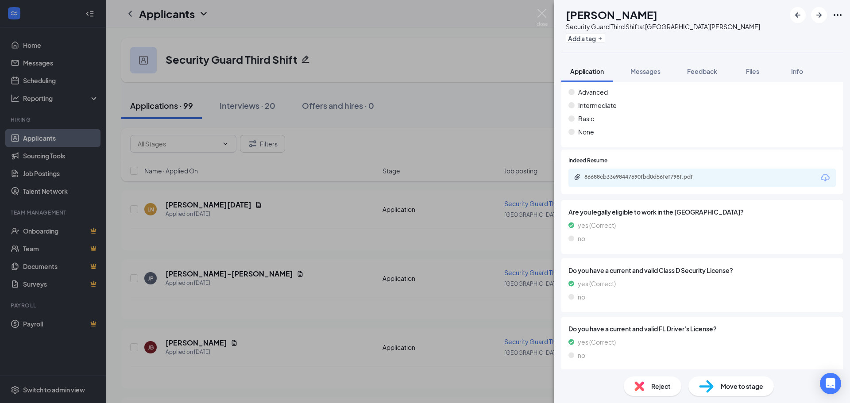
click at [720, 391] on div "Move to stage" at bounding box center [731, 386] width 85 height 19
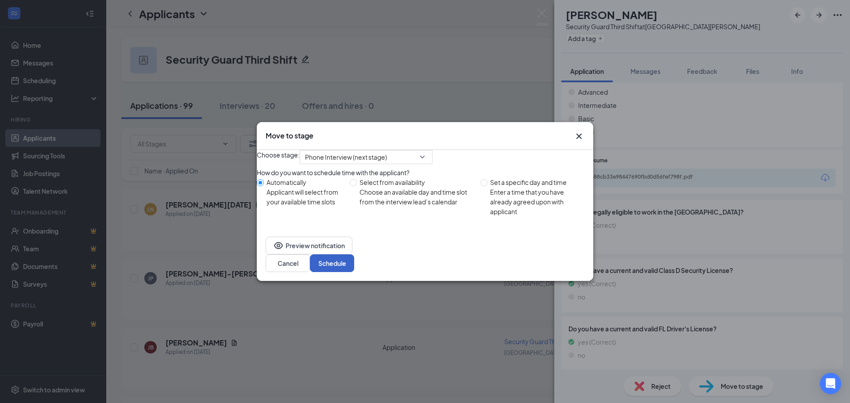
click at [354, 270] on button "Schedule" at bounding box center [332, 264] width 44 height 18
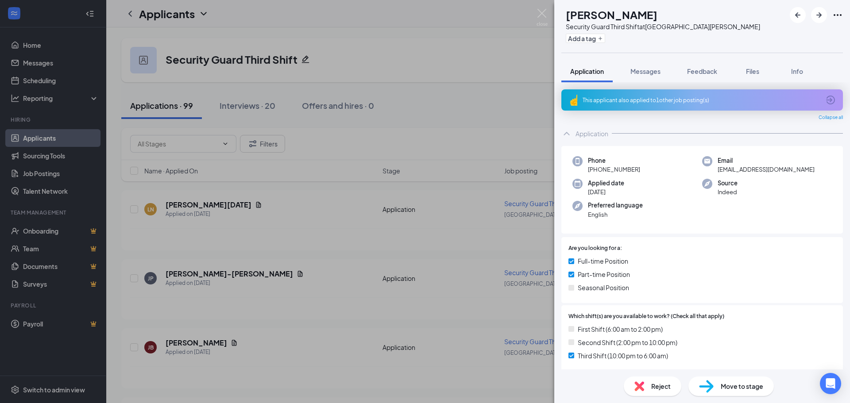
click at [635, 100] on div "This applicant also applied to 1 other job posting(s)" at bounding box center [701, 101] width 237 height 8
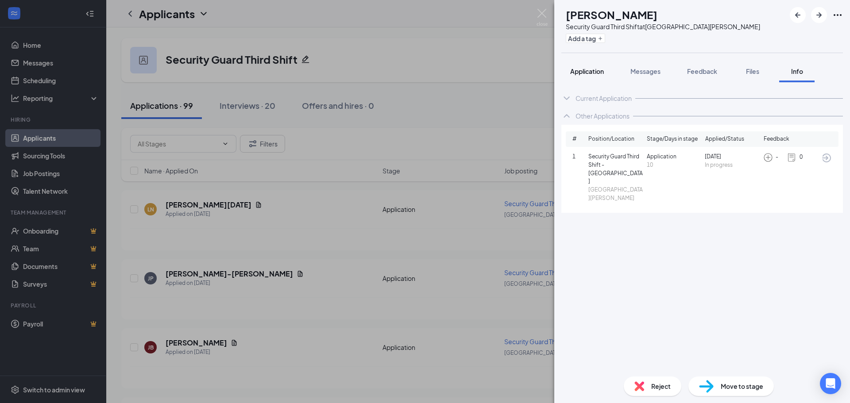
click at [590, 71] on span "Application" at bounding box center [587, 71] width 34 height 8
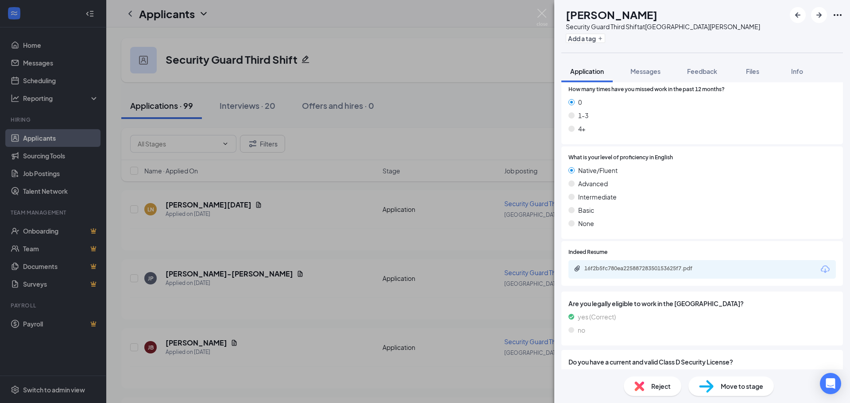
scroll to position [563, 0]
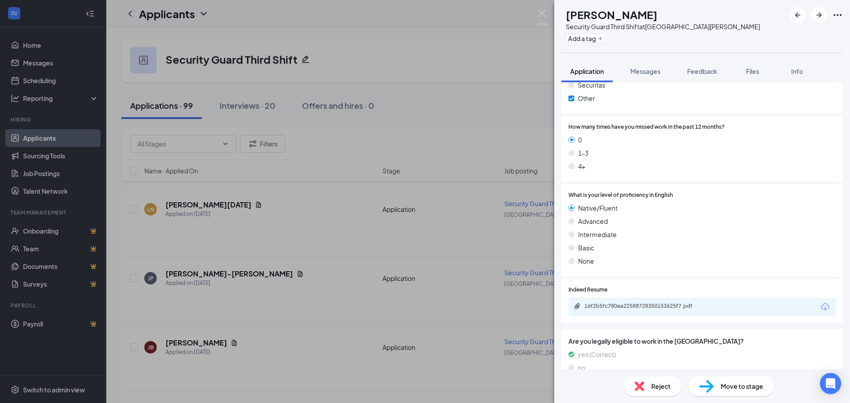
click at [724, 385] on span "Move to stage" at bounding box center [742, 387] width 43 height 10
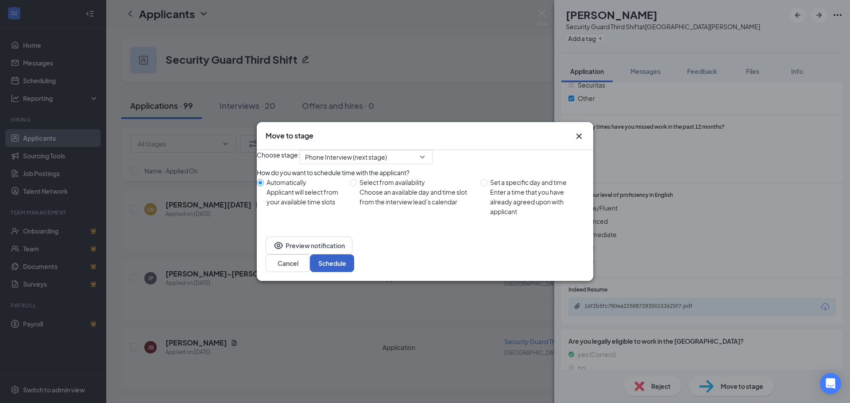
click at [354, 270] on button "Schedule" at bounding box center [332, 264] width 44 height 18
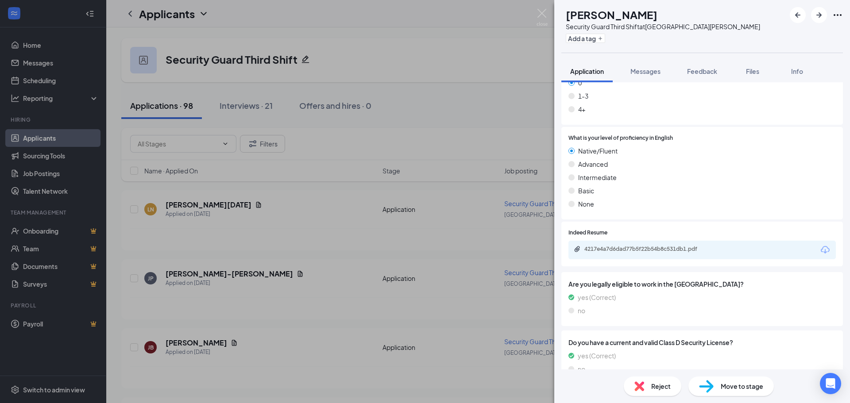
scroll to position [696, 0]
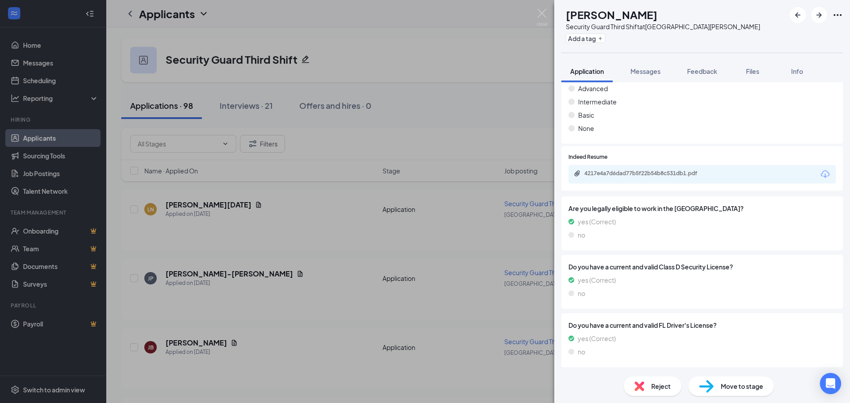
click at [653, 169] on div "4217e4a7d6dad77b5f22b54b8c531db1.pdf" at bounding box center [702, 174] width 267 height 19
click at [652, 176] on div "4217e4a7d6dad77b5f22b54b8c531db1.pdf" at bounding box center [647, 173] width 124 height 7
click at [720, 384] on div "Move to stage" at bounding box center [731, 386] width 85 height 19
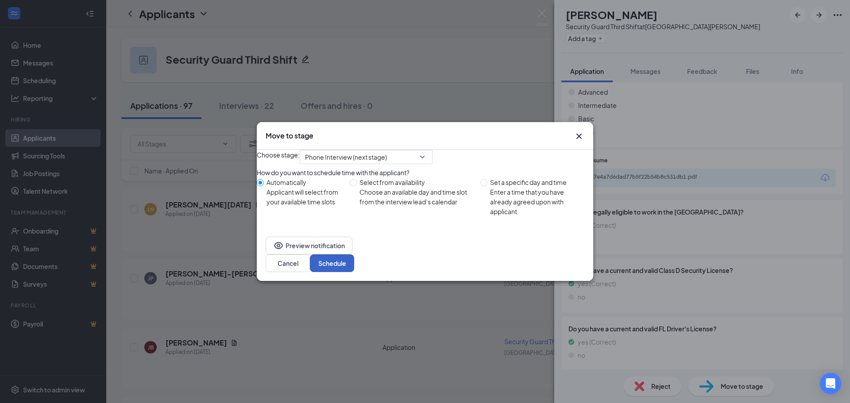
click at [354, 267] on button "Schedule" at bounding box center [332, 264] width 44 height 18
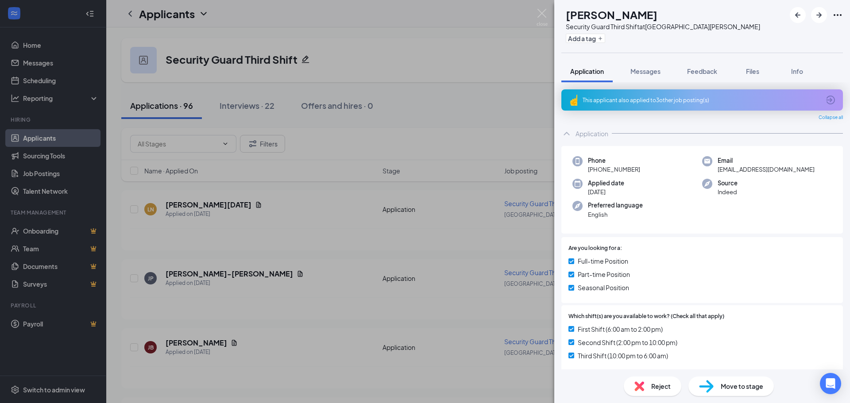
click at [639, 102] on div "This applicant also applied to 3 other job posting(s)" at bounding box center [701, 101] width 237 height 8
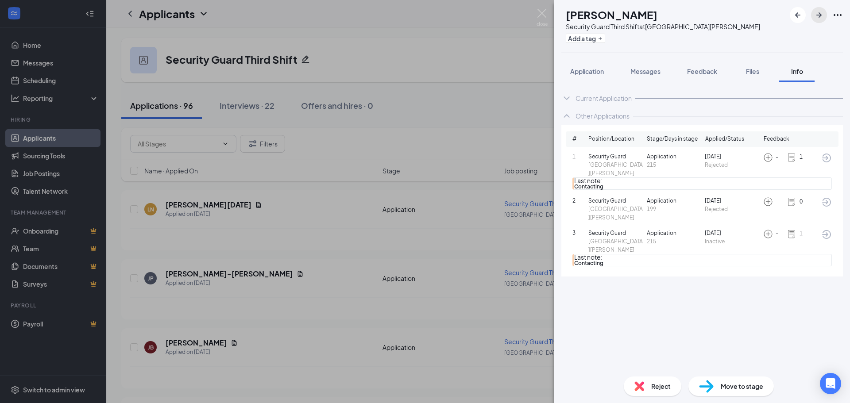
click at [818, 11] on icon "ArrowRight" at bounding box center [819, 15] width 11 height 11
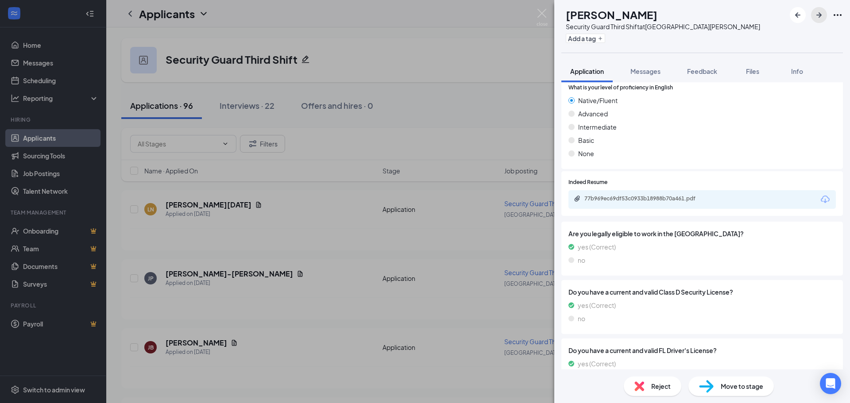
scroll to position [671, 0]
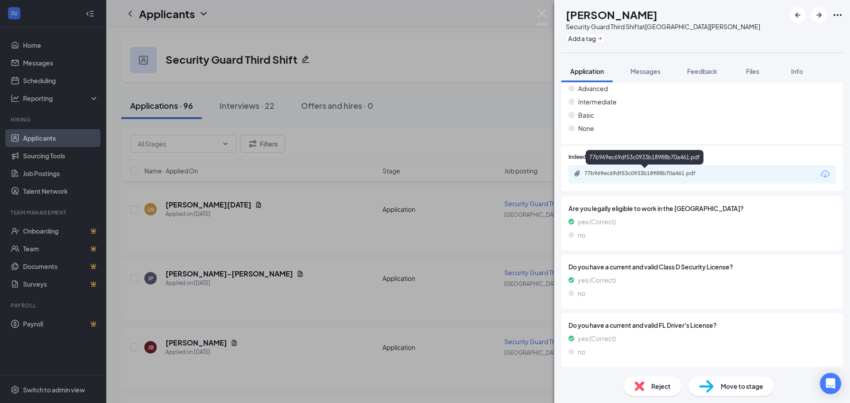
click at [666, 173] on div "77b969ec69df53c0933b18988b70a461.pdf" at bounding box center [647, 173] width 124 height 7
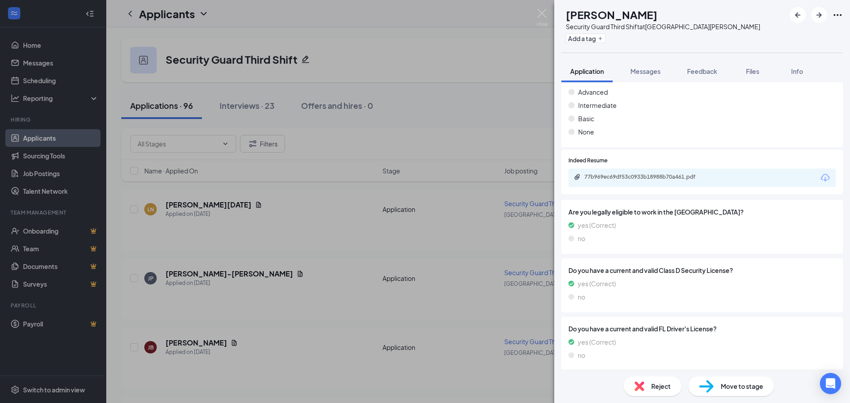
click at [724, 387] on span "Move to stage" at bounding box center [742, 387] width 43 height 10
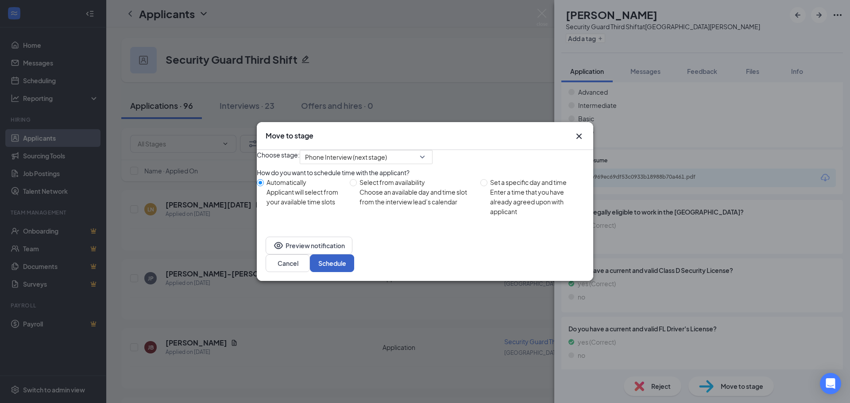
click at [354, 263] on button "Schedule" at bounding box center [332, 264] width 44 height 18
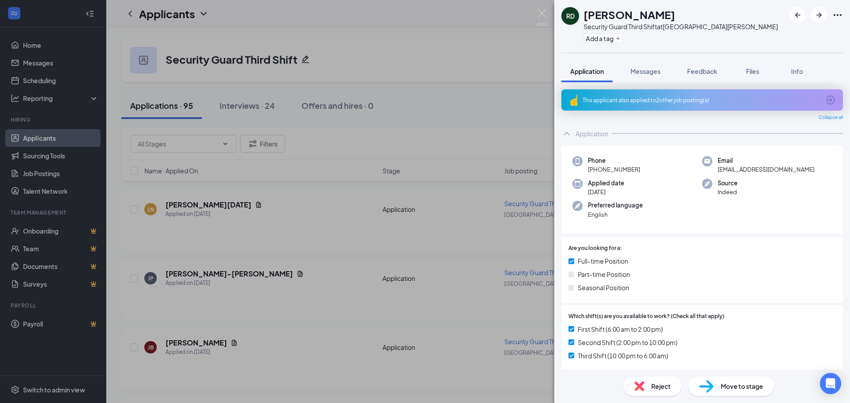
click at [629, 101] on div "This applicant also applied to 2 other job posting(s)" at bounding box center [701, 101] width 237 height 8
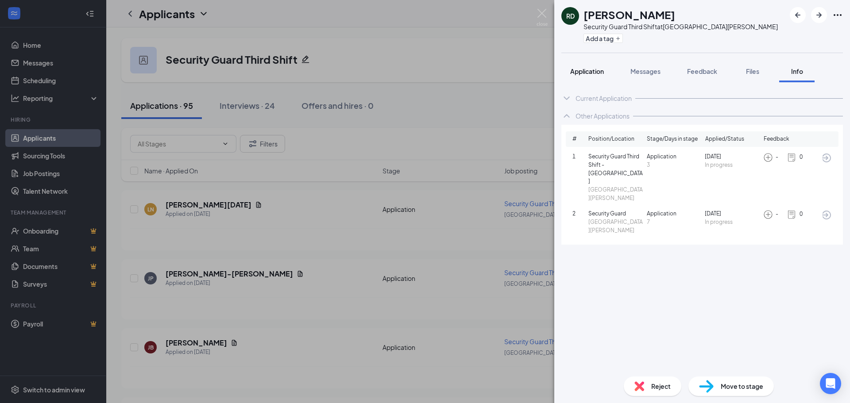
click at [586, 74] on span "Application" at bounding box center [587, 71] width 34 height 8
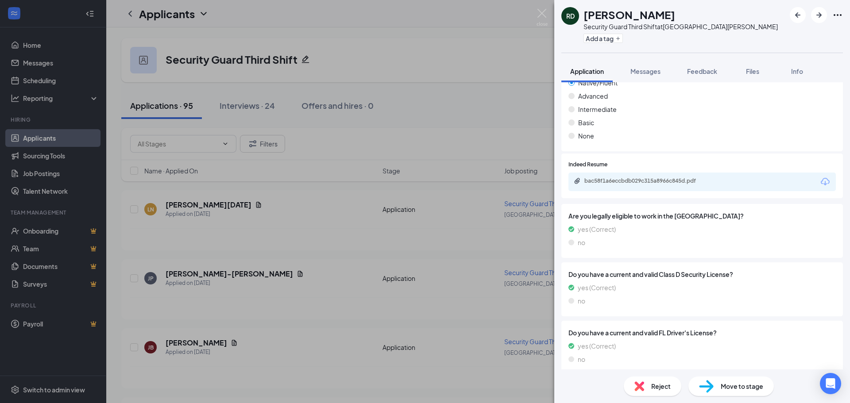
scroll to position [696, 0]
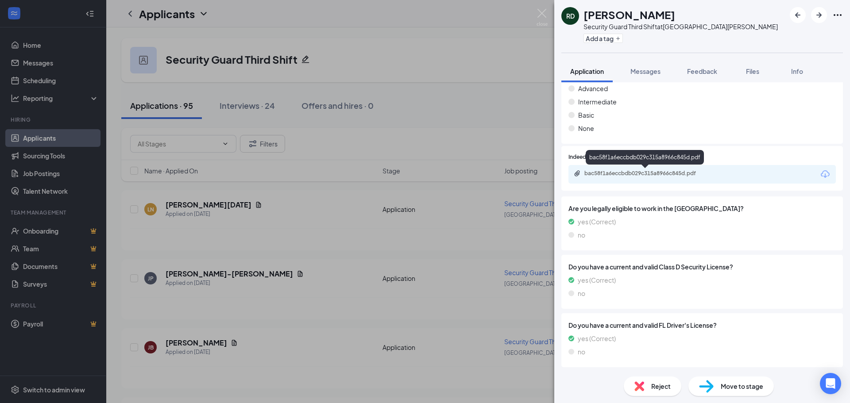
click at [653, 171] on div "bac58f1a6eccbdb029c315a8966c845d.pdf" at bounding box center [647, 173] width 124 height 7
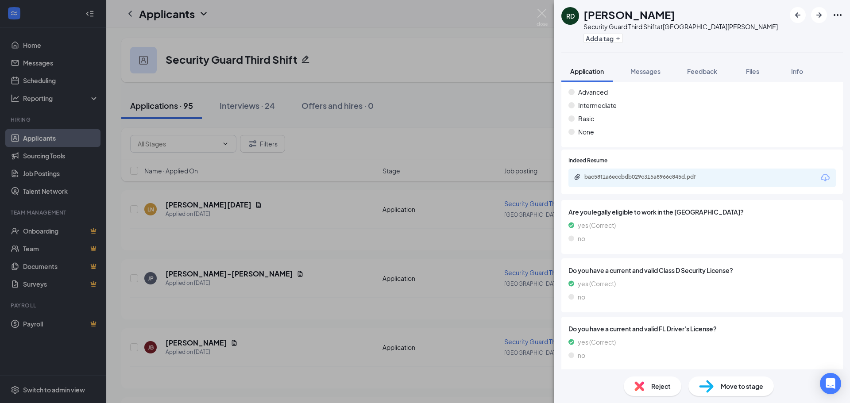
click at [722, 383] on span "Move to stage" at bounding box center [742, 387] width 43 height 10
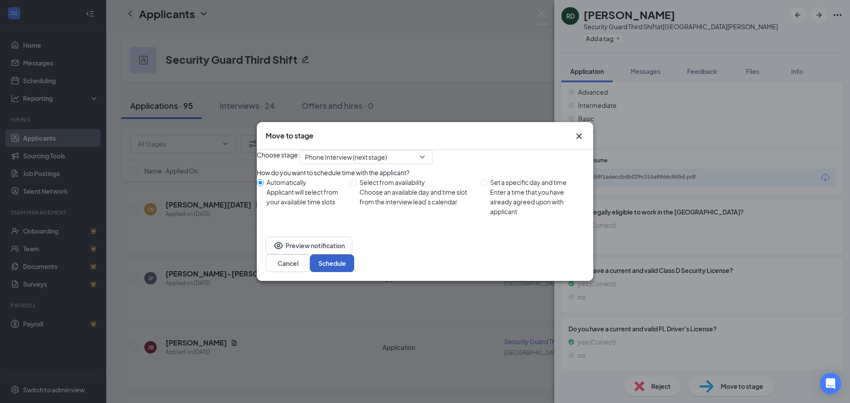
click at [354, 270] on button "Schedule" at bounding box center [332, 264] width 44 height 18
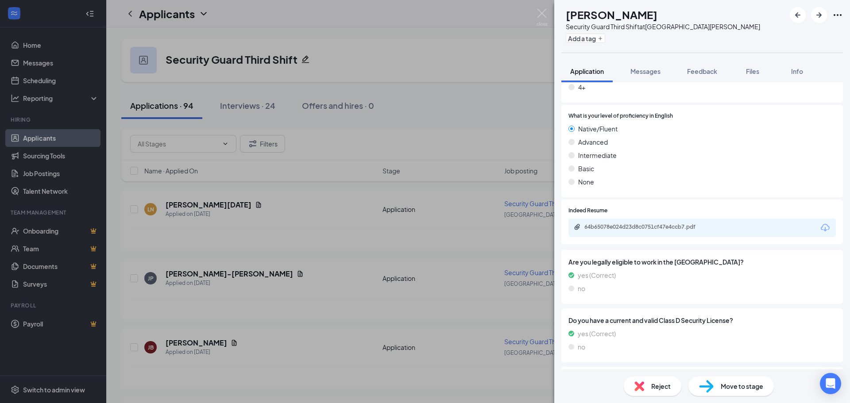
scroll to position [671, 0]
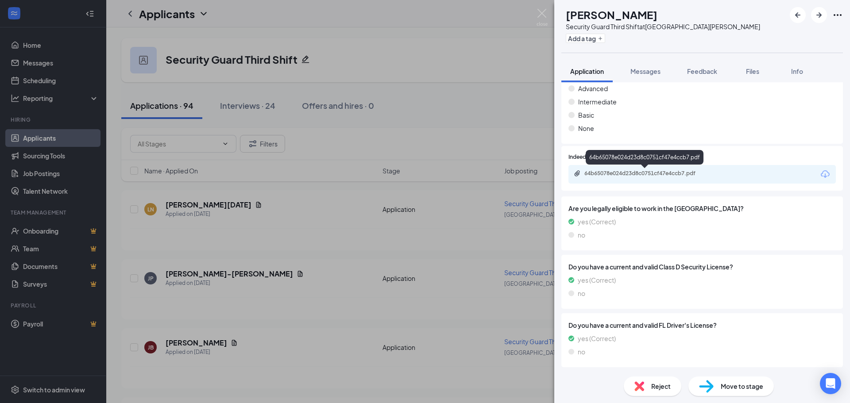
click at [623, 169] on div "64b65078e024d23d8c0751cf47e4ccb7.pdf" at bounding box center [702, 174] width 267 height 19
click at [622, 170] on div "64b65078e024d23d8c0751cf47e4ccb7.pdf" at bounding box center [647, 173] width 124 height 7
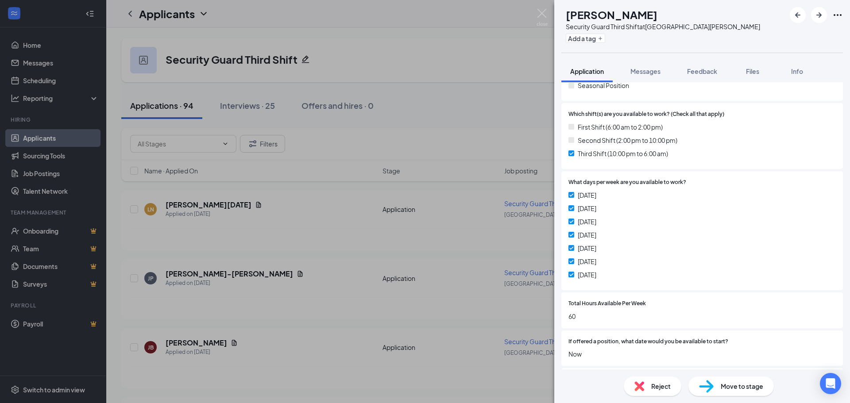
scroll to position [3, 0]
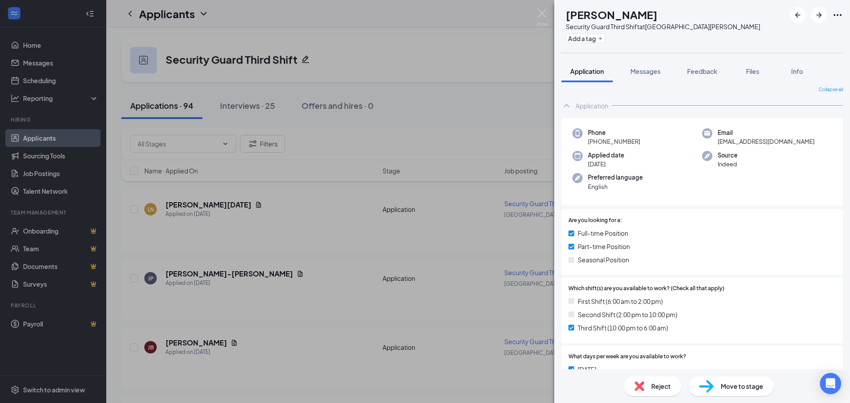
click at [728, 392] on div "Move to stage" at bounding box center [731, 386] width 85 height 19
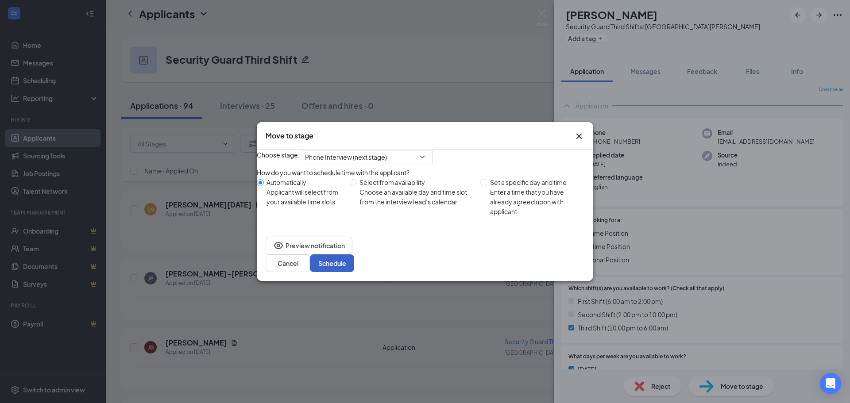
click at [354, 268] on button "Schedule" at bounding box center [332, 264] width 44 height 18
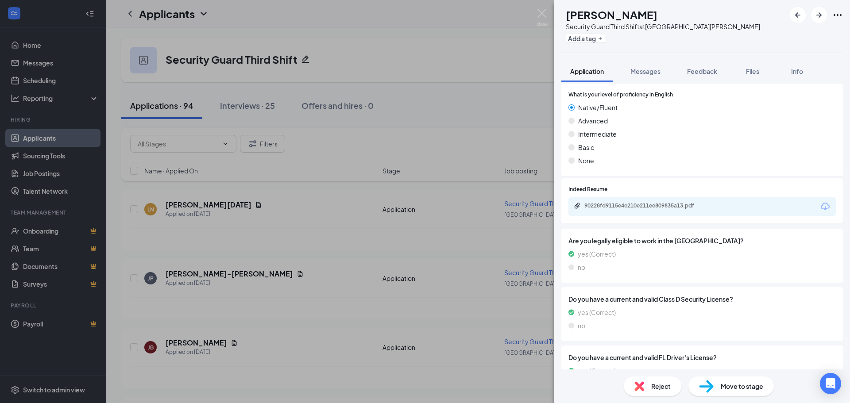
scroll to position [671, 0]
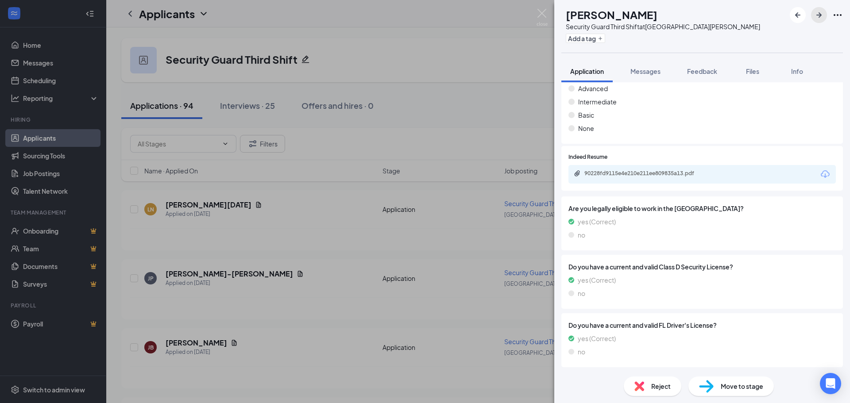
click at [821, 15] on icon "ArrowRight" at bounding box center [819, 15] width 11 height 11
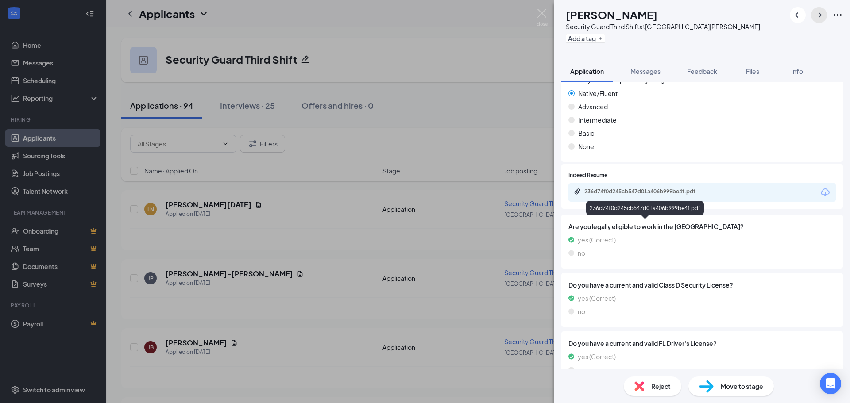
scroll to position [671, 0]
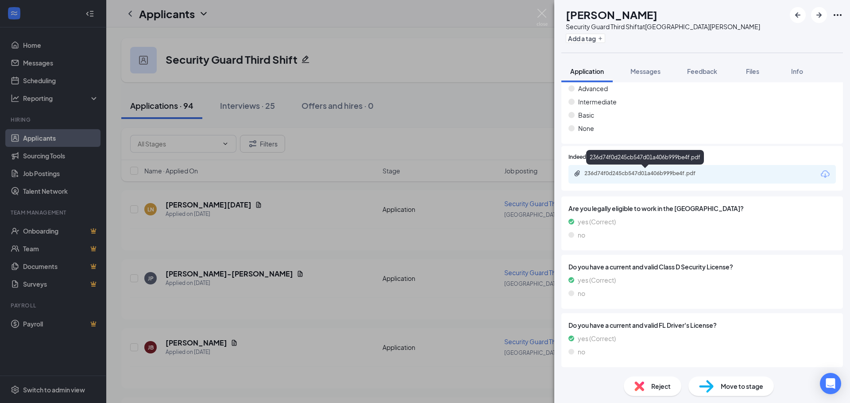
click at [629, 172] on div "236d74f0d245cb547d01a406b999be4f.pdf" at bounding box center [647, 173] width 124 height 7
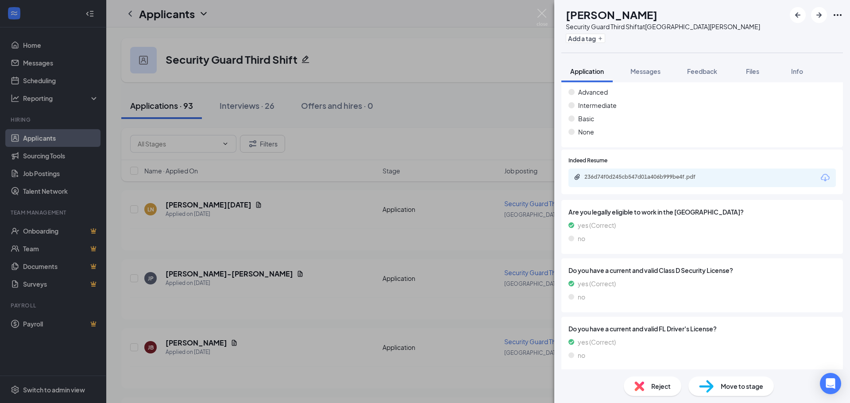
click at [738, 391] on span "Move to stage" at bounding box center [742, 387] width 43 height 10
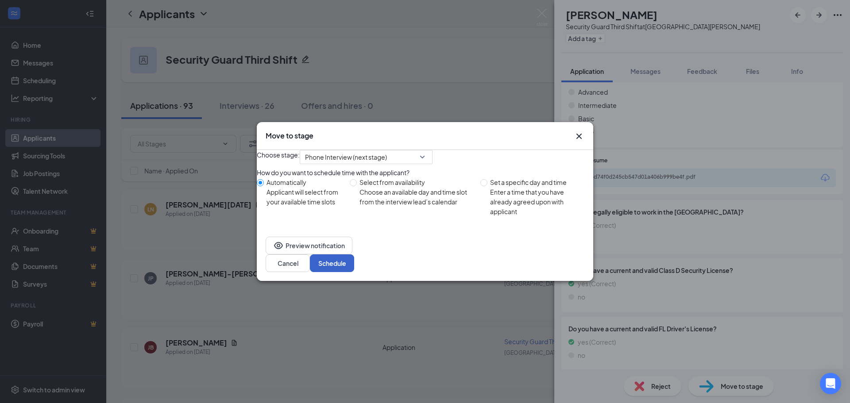
click at [354, 268] on button "Schedule" at bounding box center [332, 264] width 44 height 18
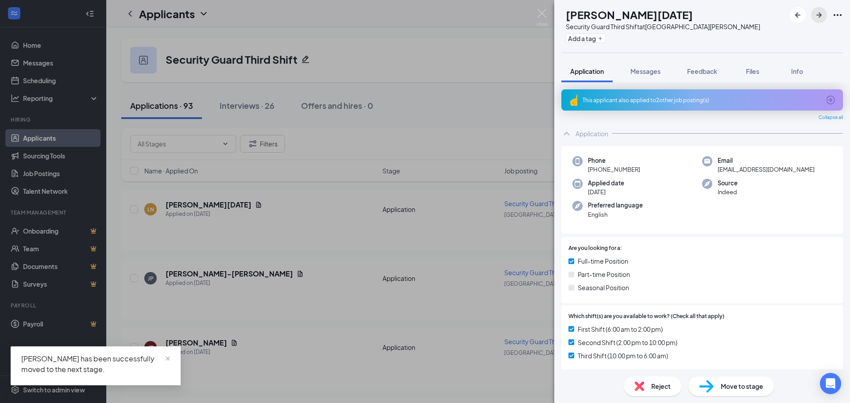
click at [819, 14] on icon "ArrowRight" at bounding box center [819, 15] width 11 height 11
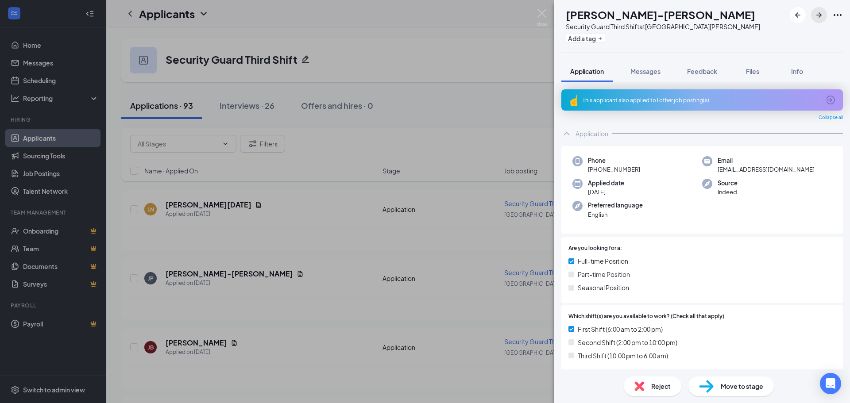
click at [819, 14] on icon "ArrowRight" at bounding box center [819, 15] width 11 height 11
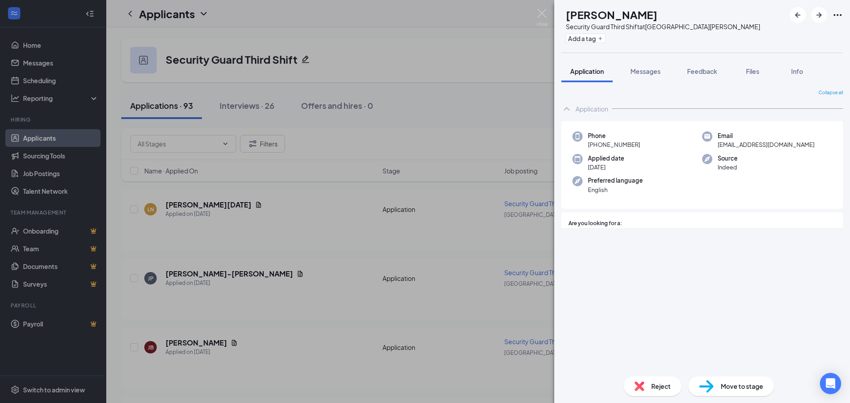
click at [418, 34] on div "[PERSON_NAME] Security Guard Third Shift at [GEOGRAPHIC_DATA][PERSON_NAME] Add …" at bounding box center [425, 201] width 850 height 403
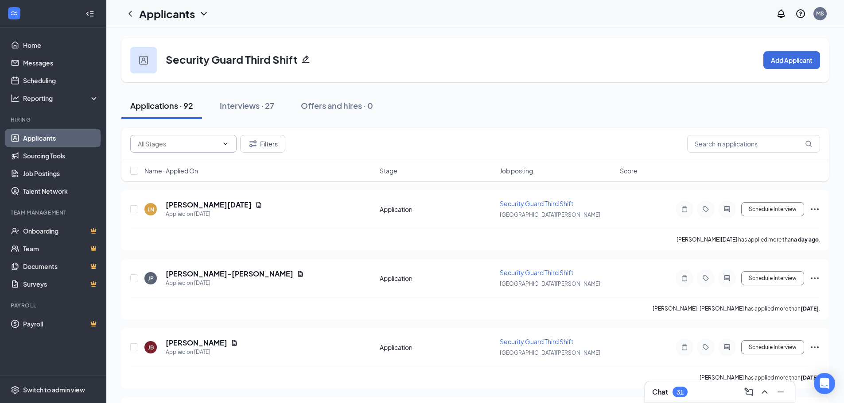
click at [208, 142] on input "text" at bounding box center [178, 144] width 81 height 10
click at [210, 139] on input "text" at bounding box center [178, 144] width 81 height 10
click at [130, 9] on icon "ChevronLeft" at bounding box center [130, 13] width 11 height 11
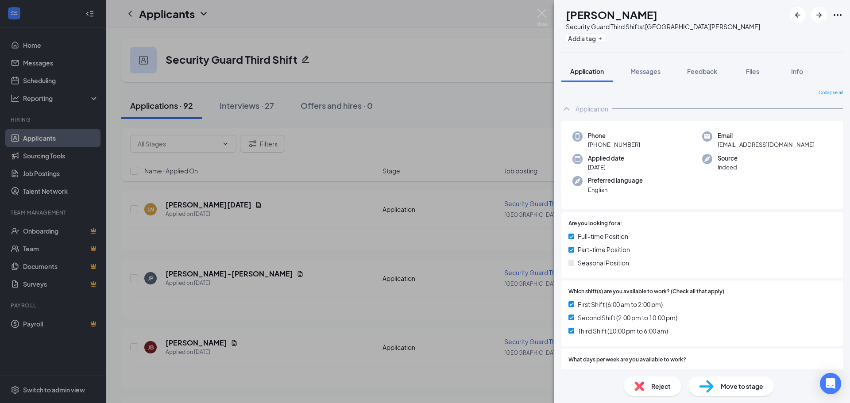
click at [138, 11] on div "[PERSON_NAME] Security Guard Third Shift at [GEOGRAPHIC_DATA][PERSON_NAME] Add …" at bounding box center [425, 201] width 850 height 403
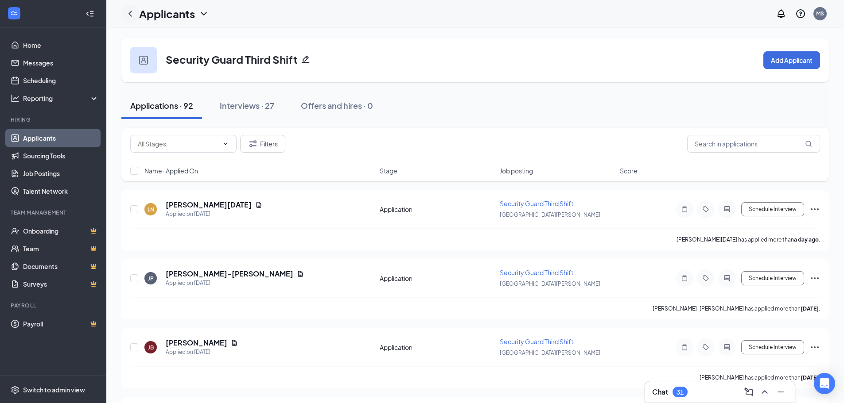
click at [129, 12] on icon "ChevronLeft" at bounding box center [130, 13] width 11 height 11
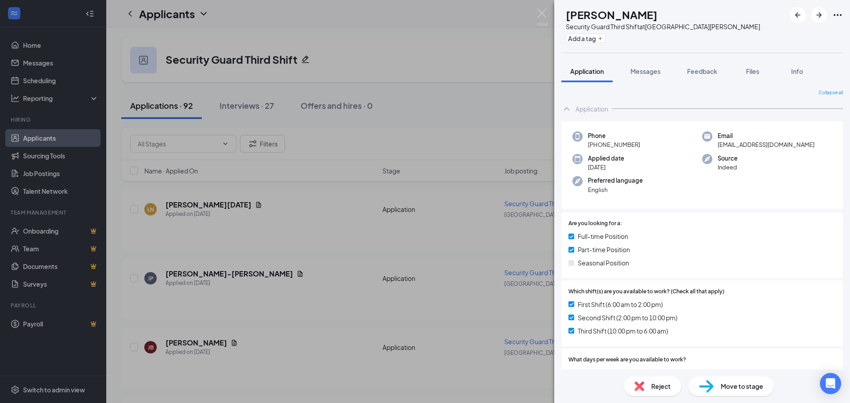
drag, startPoint x: 194, startPoint y: 11, endPoint x: 202, endPoint y: 15, distance: 9.3
click at [195, 11] on div "[PERSON_NAME] Security Guard Third Shift at [GEOGRAPHIC_DATA][PERSON_NAME] Add …" at bounding box center [425, 201] width 850 height 403
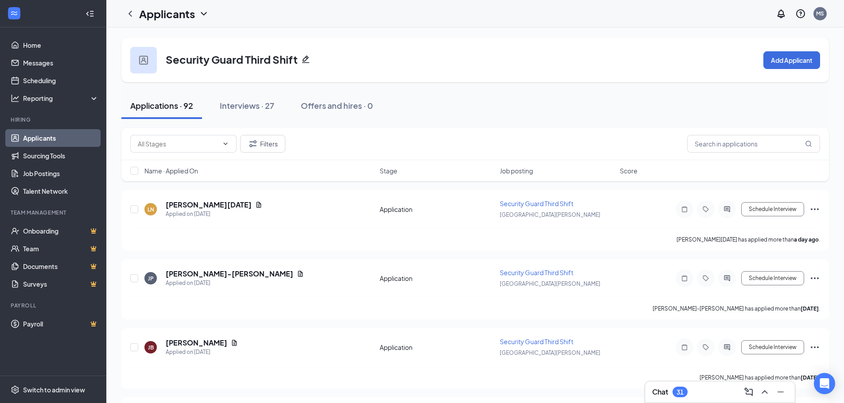
click at [204, 13] on icon "ChevronDown" at bounding box center [203, 13] width 11 height 11
click at [202, 16] on icon "ChevronDown" at bounding box center [203, 13] width 11 height 11
click at [47, 139] on link "Applicants" at bounding box center [61, 138] width 76 height 18
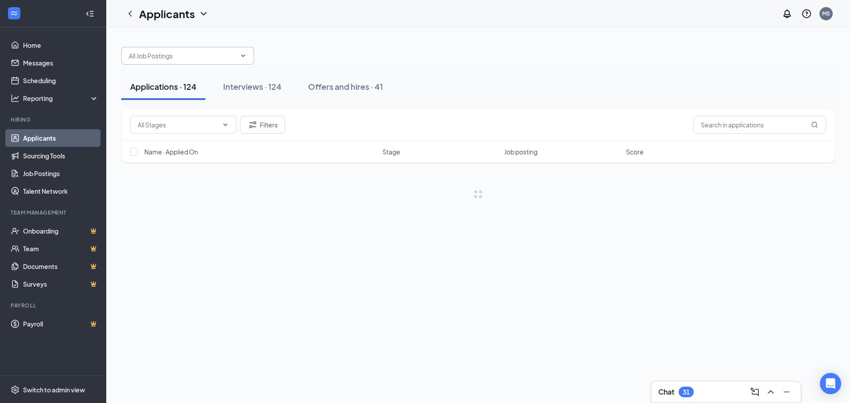
click at [184, 55] on input "text" at bounding box center [182, 56] width 107 height 10
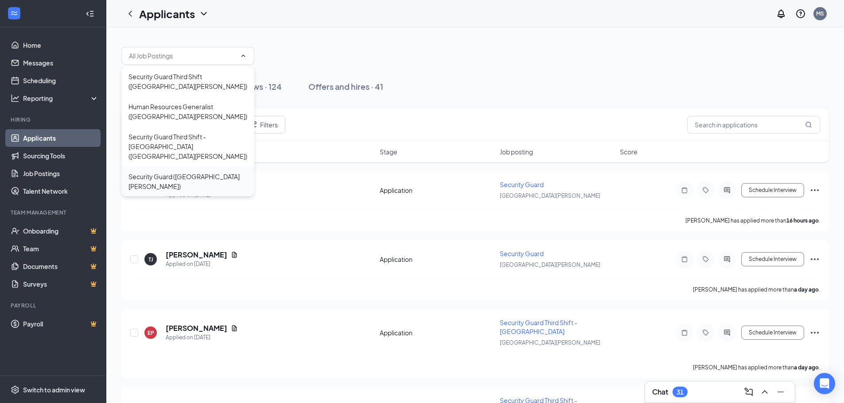
click at [176, 172] on div "Security Guard ([GEOGRAPHIC_DATA][PERSON_NAME])" at bounding box center [187, 181] width 119 height 19
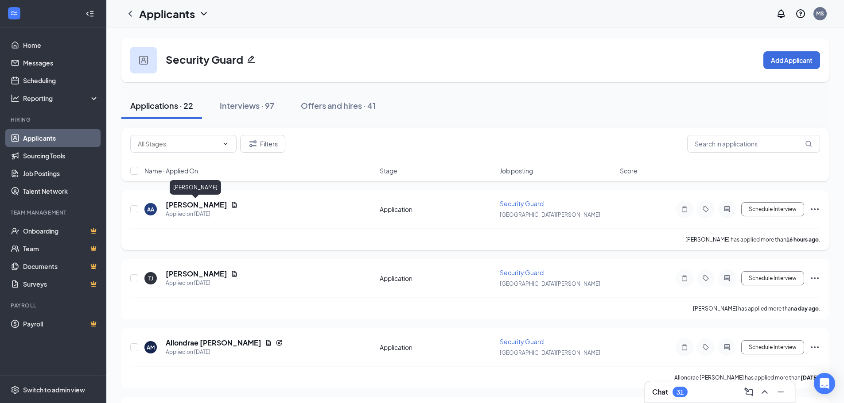
click at [201, 205] on h5 "[PERSON_NAME]" at bounding box center [197, 205] width 62 height 10
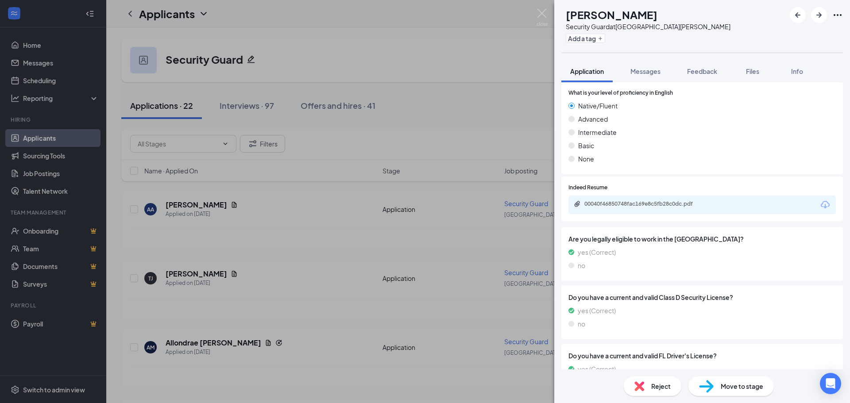
scroll to position [671, 0]
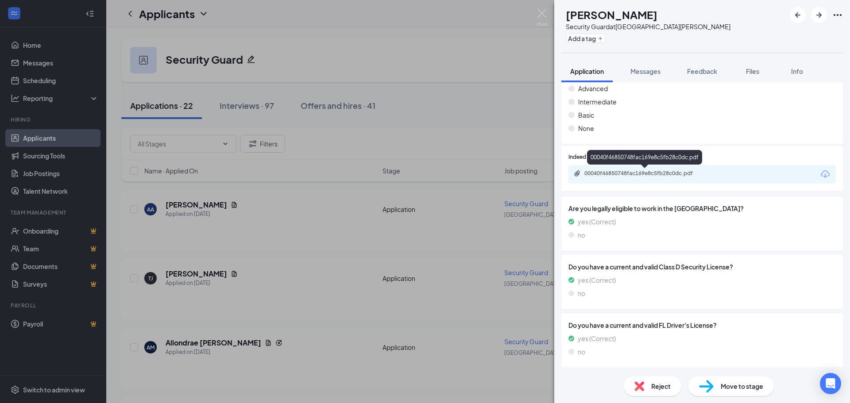
click at [655, 176] on div "00040f46850748fac169e8c5fb28c0dc.pdf" at bounding box center [647, 173] width 124 height 7
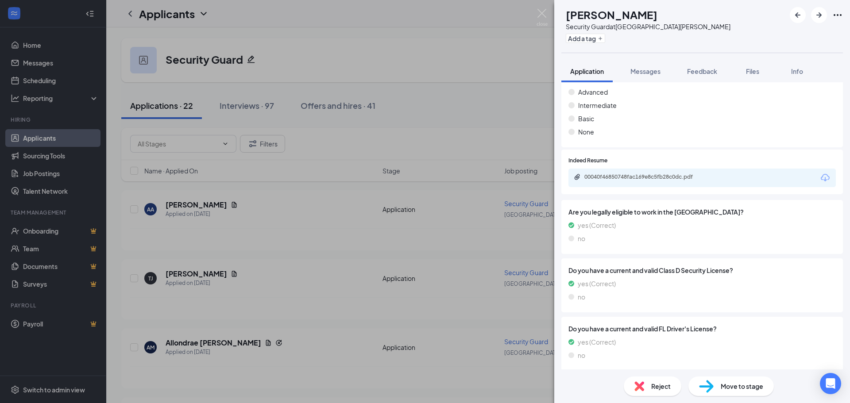
click at [718, 387] on div "Move to stage" at bounding box center [731, 386] width 85 height 19
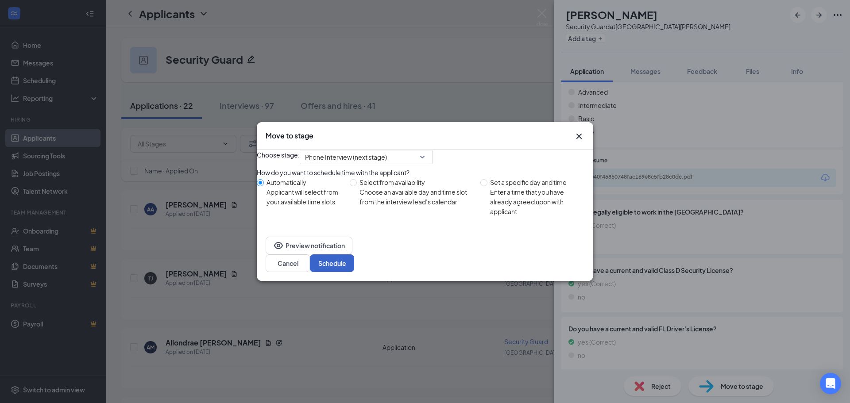
click at [354, 272] on button "Schedule" at bounding box center [332, 264] width 44 height 18
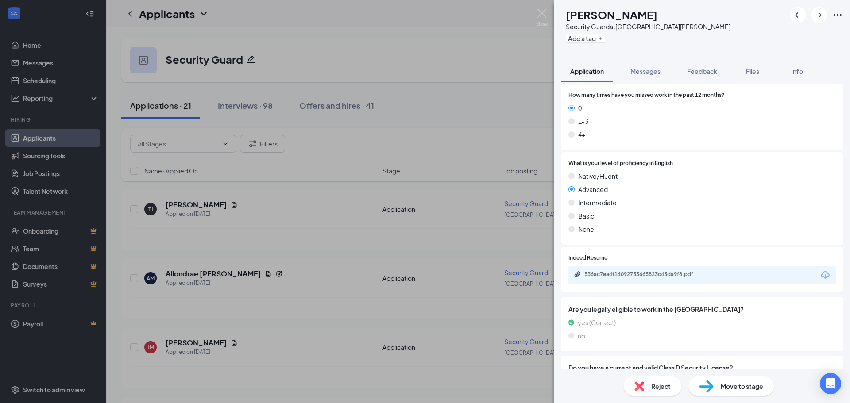
scroll to position [582, 0]
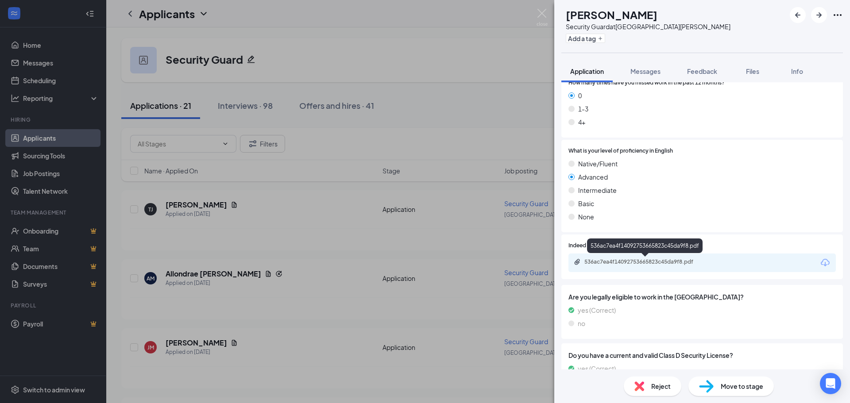
click at [615, 262] on div "536ac7ea4f14092753665823c45da9f8.pdf" at bounding box center [647, 262] width 124 height 7
click at [818, 17] on icon "ArrowRight" at bounding box center [819, 15] width 11 height 11
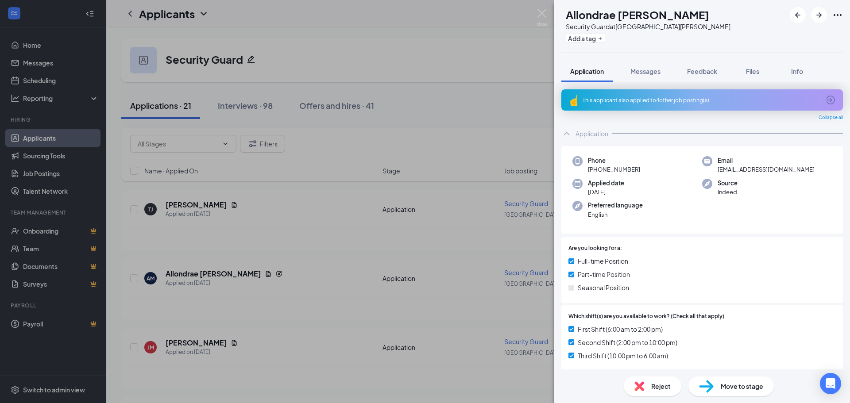
click at [636, 100] on div "This applicant also applied to 4 other job posting(s)" at bounding box center [701, 101] width 237 height 8
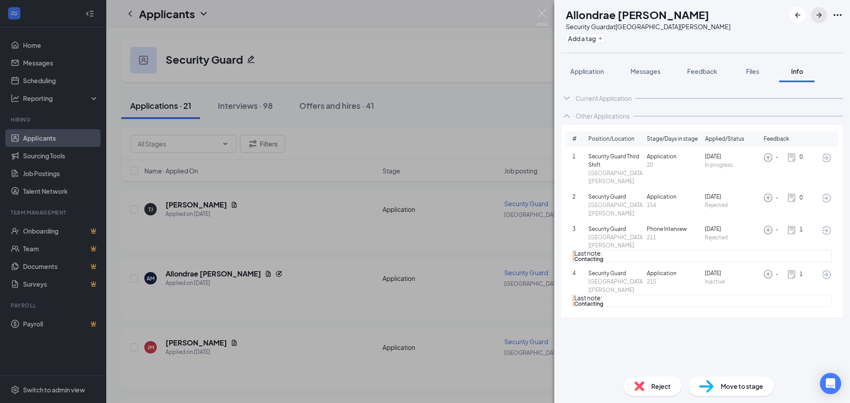
click at [815, 16] on icon "ArrowRight" at bounding box center [819, 15] width 11 height 11
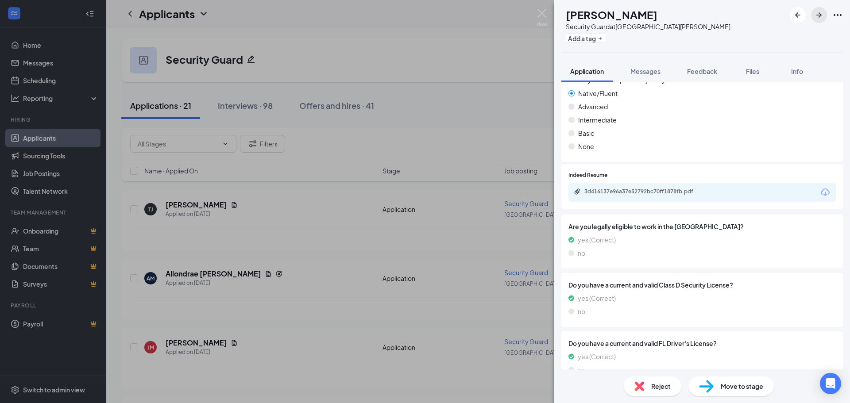
scroll to position [671, 0]
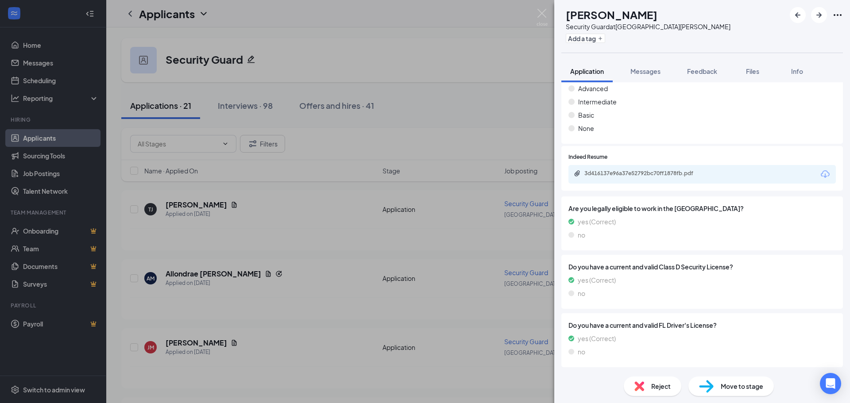
click at [631, 174] on div "3d416137e96a37e52792bc70ff1878fb.pdf" at bounding box center [647, 173] width 124 height 7
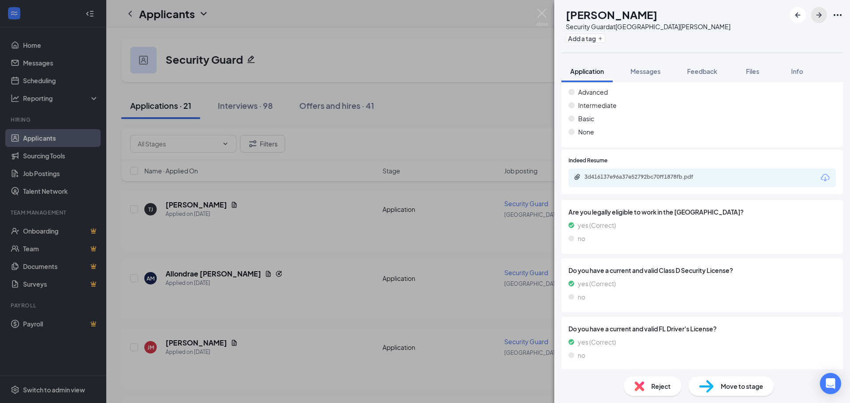
click at [821, 15] on icon "ArrowRight" at bounding box center [819, 14] width 5 height 5
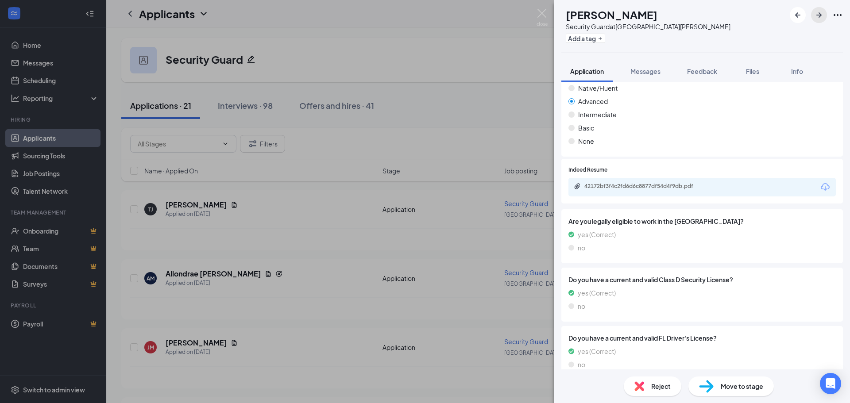
scroll to position [696, 0]
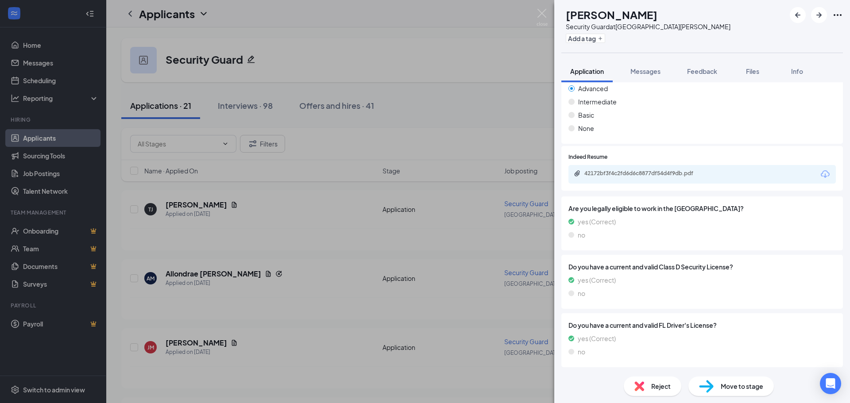
click at [637, 168] on div "42172bf3f4c2fd6d6c8877df54d4f9db.pdf" at bounding box center [702, 174] width 267 height 19
click at [637, 174] on div "42172bf3f4c2fd6d6c8877df54d4f9db.pdf" at bounding box center [647, 173] width 124 height 7
click at [819, 15] on icon "ArrowRight" at bounding box center [819, 14] width 5 height 5
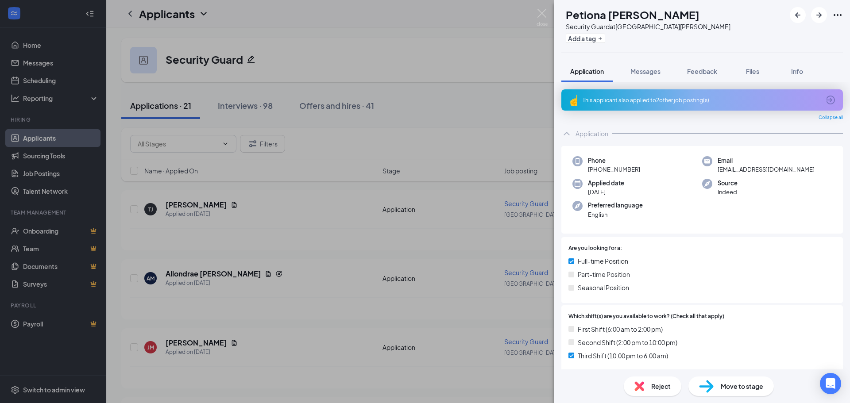
click at [644, 96] on div "This applicant also applied to 2 other job posting(s)" at bounding box center [703, 99] width 282 height 21
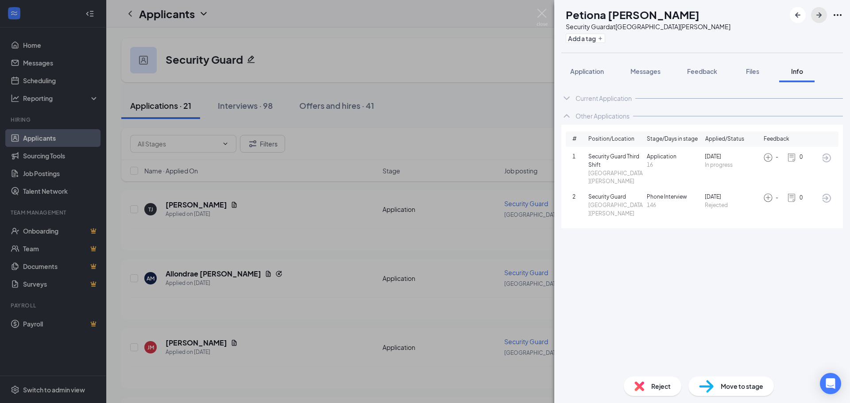
click at [818, 11] on icon "ArrowRight" at bounding box center [819, 15] width 11 height 11
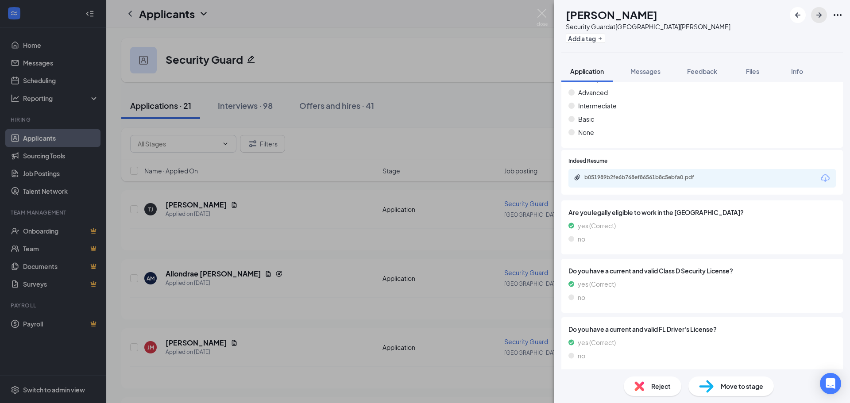
scroll to position [696, 0]
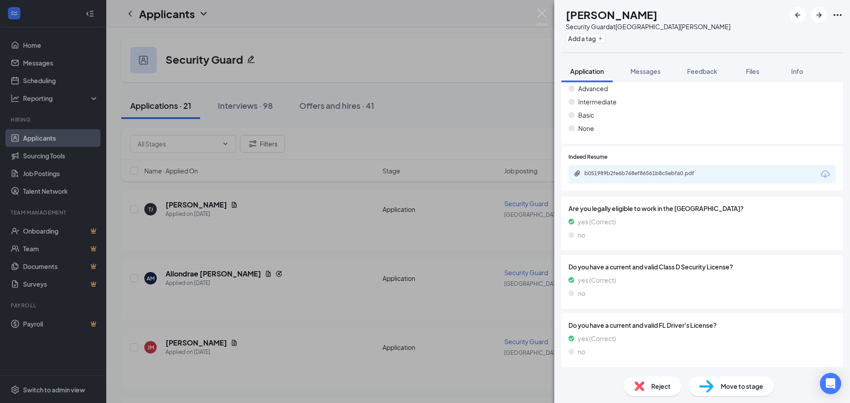
click at [625, 176] on div "b051989b2fe6b768ef86561b8c5ebfa0.pdf" at bounding box center [647, 173] width 124 height 7
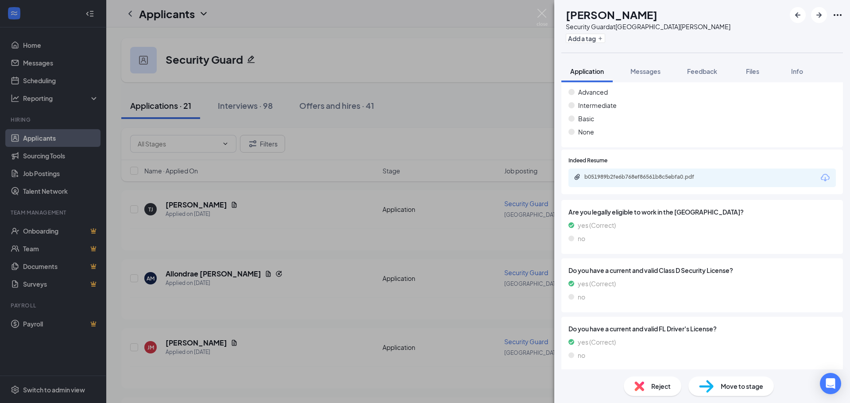
click at [732, 388] on span "Move to stage" at bounding box center [742, 387] width 43 height 10
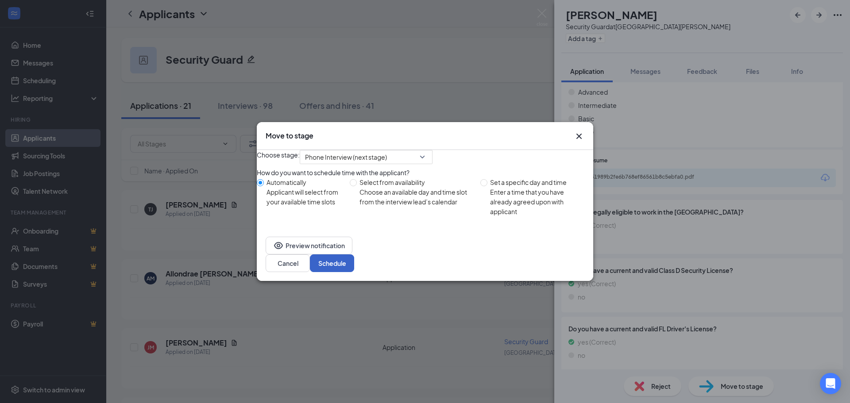
click at [354, 270] on button "Schedule" at bounding box center [332, 264] width 44 height 18
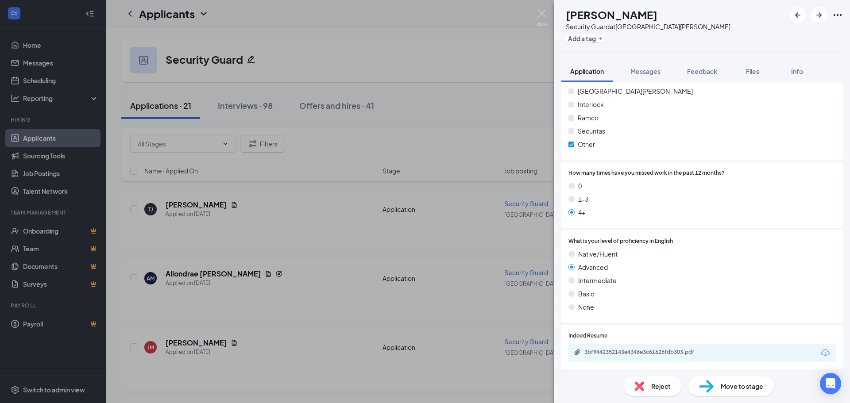
scroll to position [449, 0]
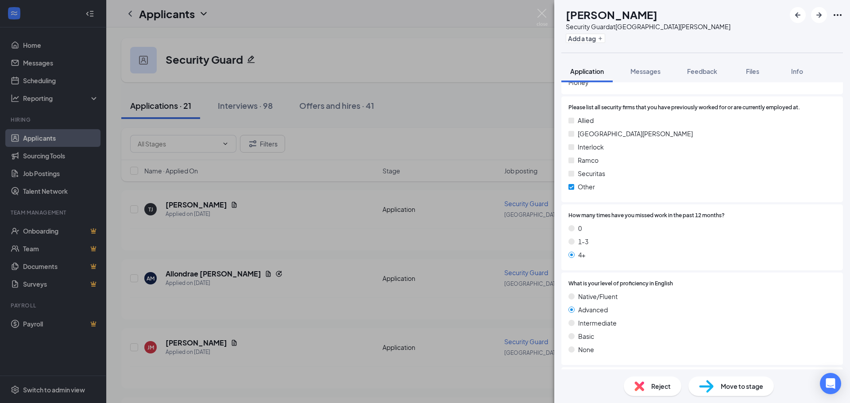
click at [660, 389] on span "Reject" at bounding box center [660, 387] width 19 height 10
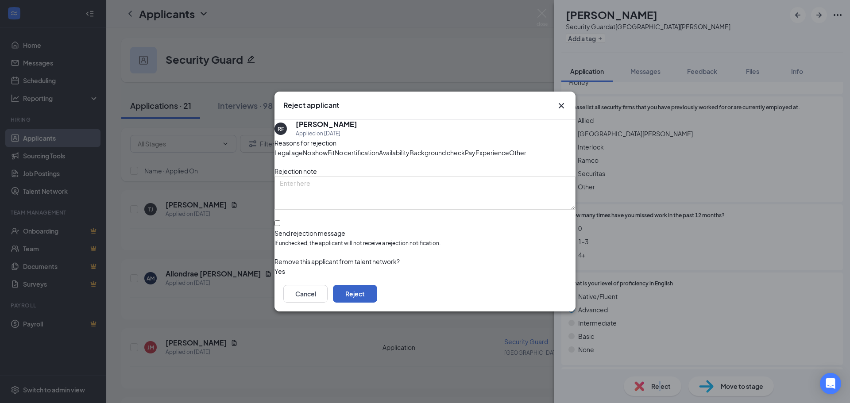
click at [377, 303] on button "Reject" at bounding box center [355, 294] width 44 height 18
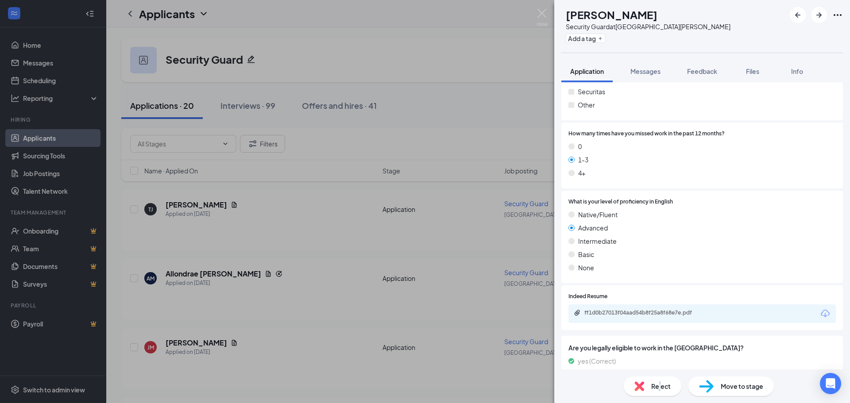
scroll to position [671, 0]
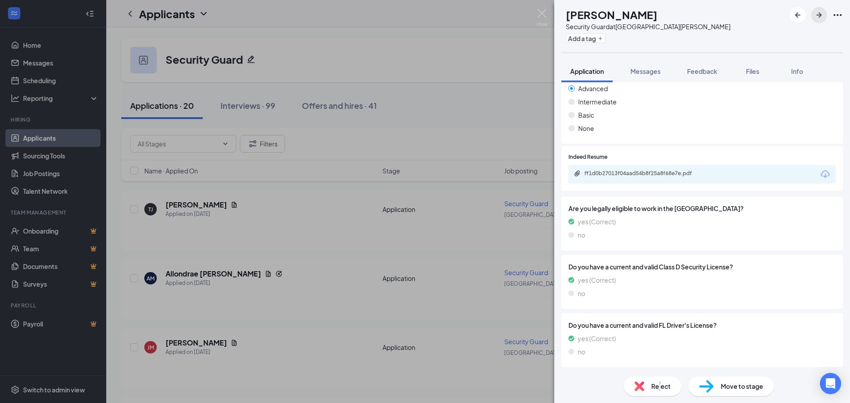
click at [817, 17] on icon "ArrowRight" at bounding box center [819, 15] width 11 height 11
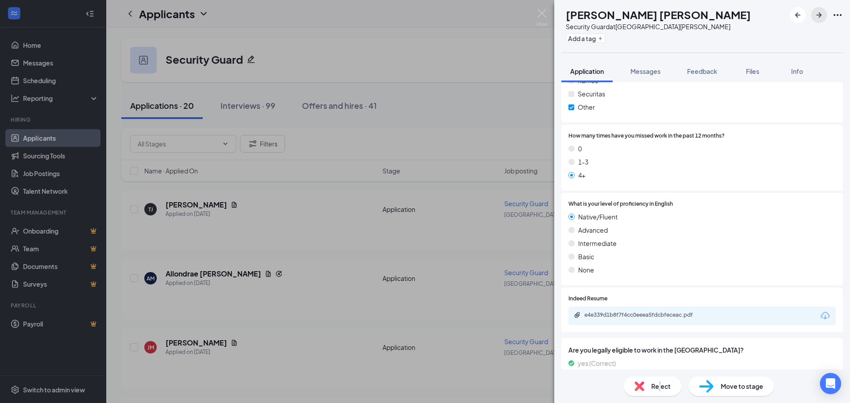
scroll to position [696, 0]
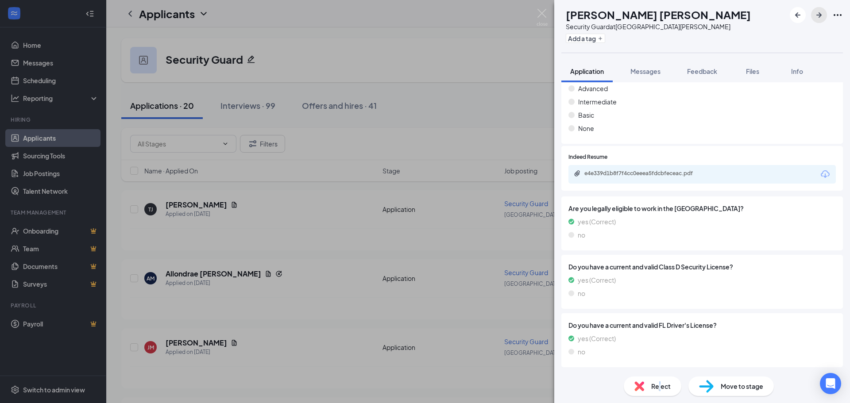
click at [819, 16] on icon "ArrowRight" at bounding box center [819, 15] width 11 height 11
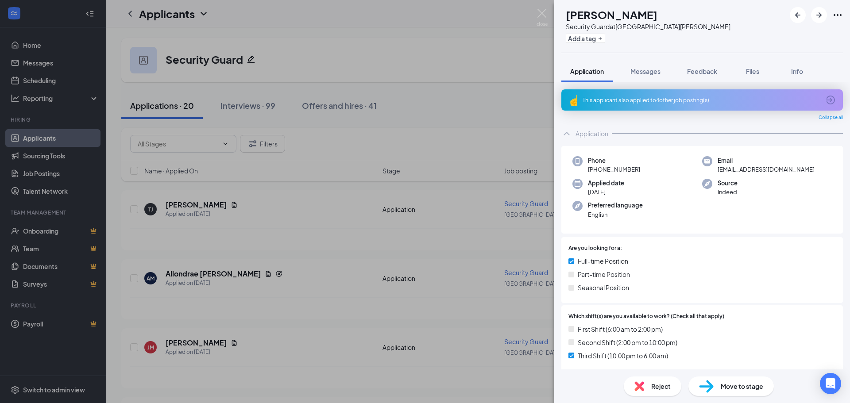
click at [652, 97] on div "This applicant also applied to 4 other job posting(s)" at bounding box center [701, 101] width 237 height 8
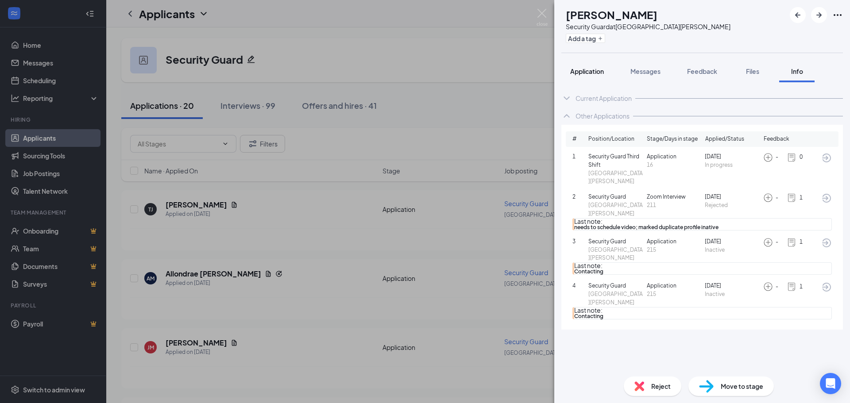
click at [588, 69] on span "Application" at bounding box center [587, 71] width 34 height 8
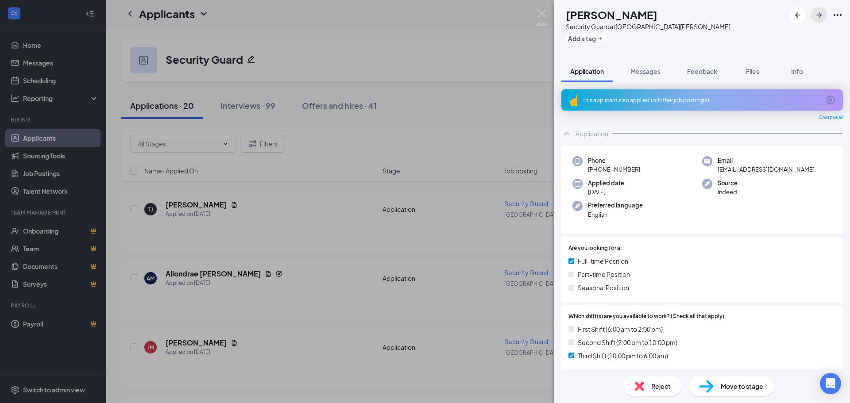
click at [821, 15] on icon "ArrowRight" at bounding box center [819, 14] width 5 height 5
click at [658, 98] on div "This applicant also applied to 2 other job posting(s)" at bounding box center [701, 101] width 237 height 8
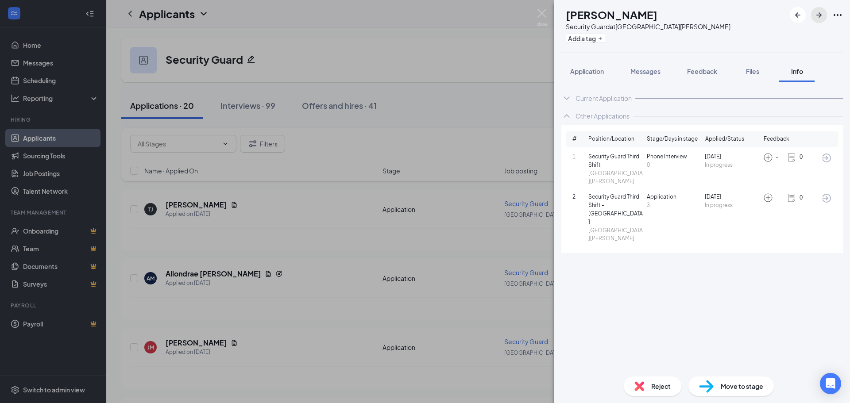
click at [818, 14] on icon "ArrowRight" at bounding box center [819, 15] width 11 height 11
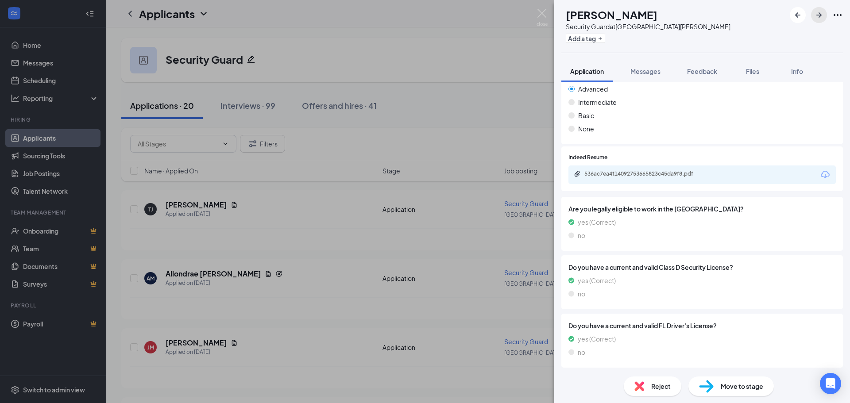
scroll to position [671, 0]
click at [675, 174] on div "536ac7ea4f14092753665823c45da9f8.pdf" at bounding box center [647, 173] width 124 height 7
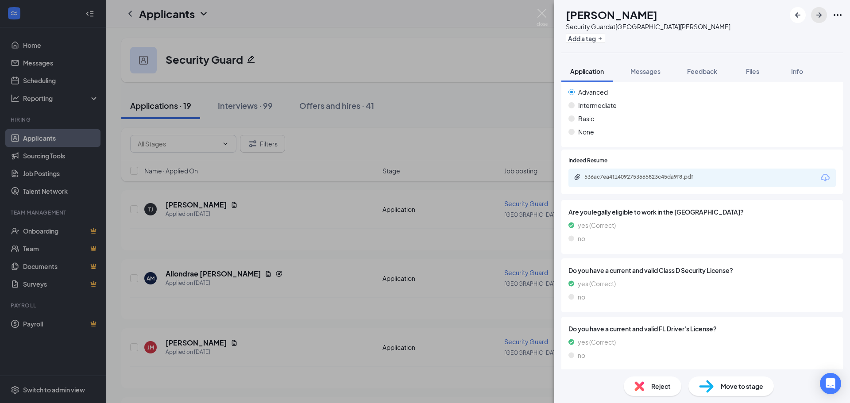
click at [822, 15] on icon "ArrowRight" at bounding box center [819, 14] width 5 height 5
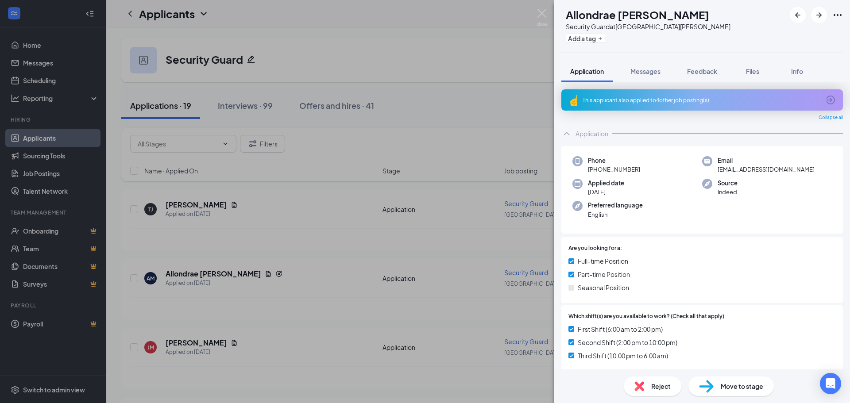
click at [705, 91] on div "This applicant also applied to 4 other job posting(s)" at bounding box center [703, 99] width 282 height 21
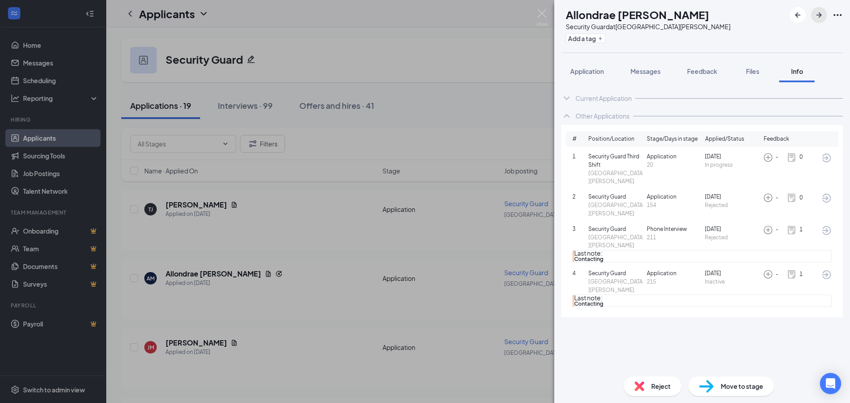
click at [822, 16] on icon "ArrowRight" at bounding box center [819, 15] width 11 height 11
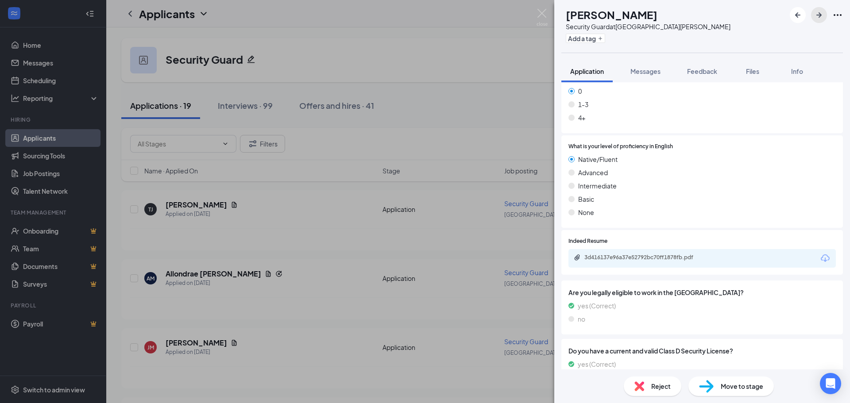
scroll to position [671, 0]
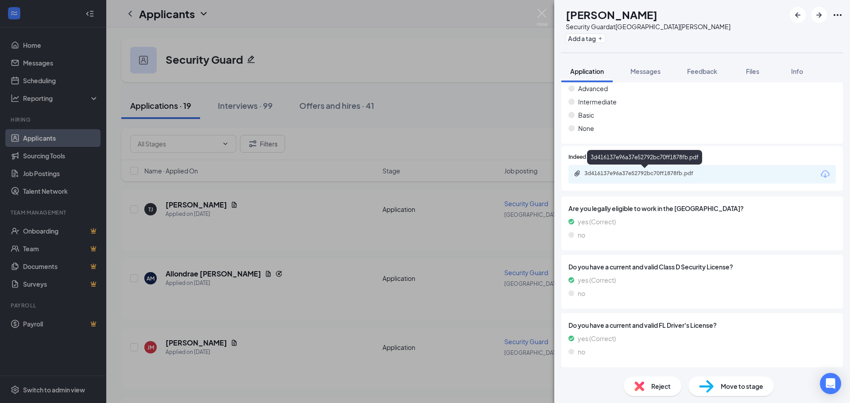
click at [623, 174] on div "3d416137e96a37e52792bc70ff1878fb.pdf" at bounding box center [647, 173] width 124 height 7
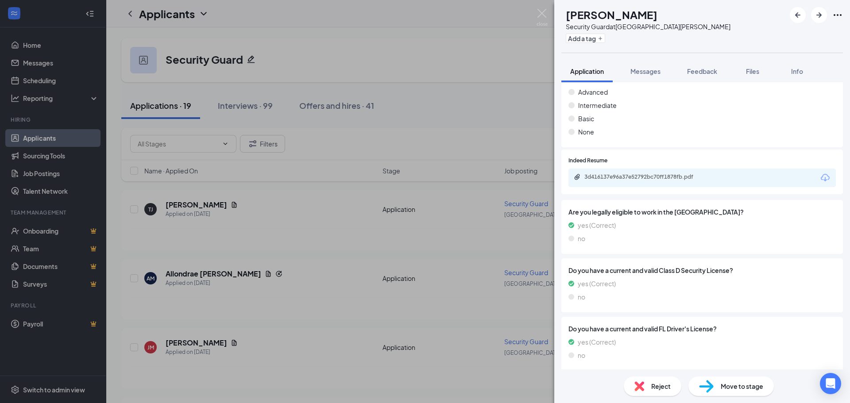
click at [402, 34] on div "[PERSON_NAME] Security Guard at [GEOGRAPHIC_DATA][PERSON_NAME] Add a tag Applic…" at bounding box center [425, 201] width 850 height 403
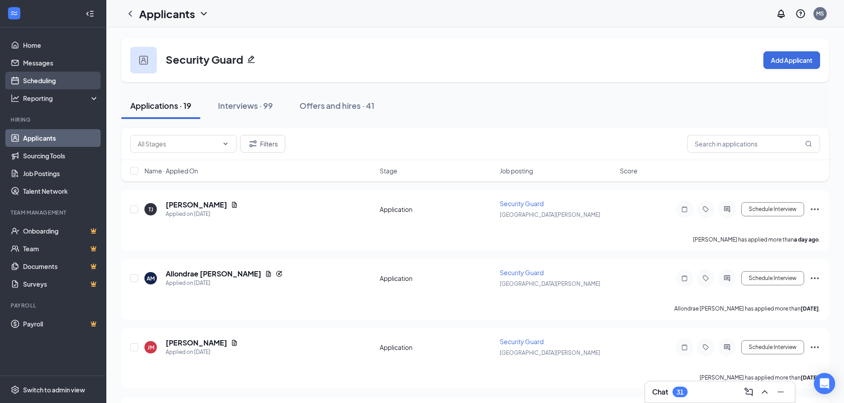
click at [27, 77] on link "Scheduling" at bounding box center [61, 81] width 76 height 18
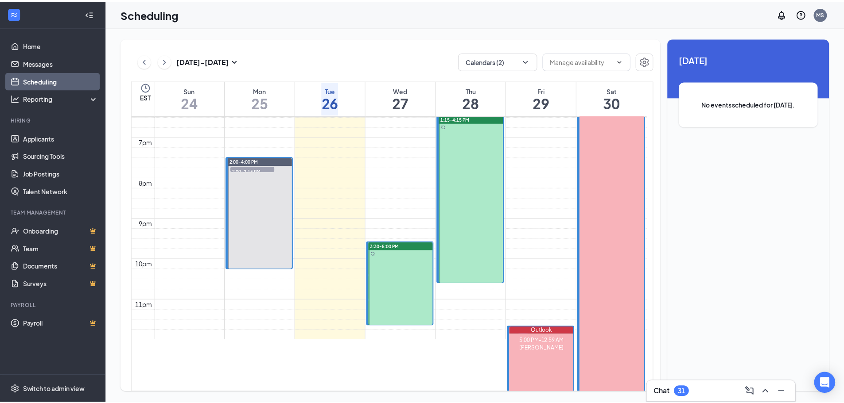
scroll to position [612, 0]
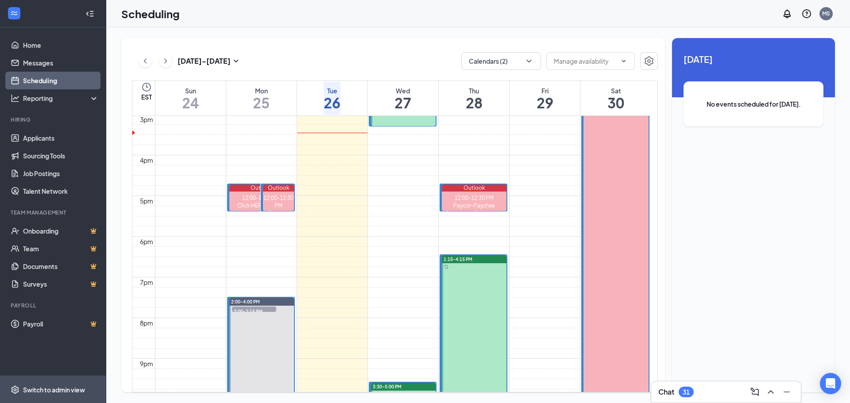
click at [43, 387] on div "Switch to admin view" at bounding box center [54, 390] width 62 height 9
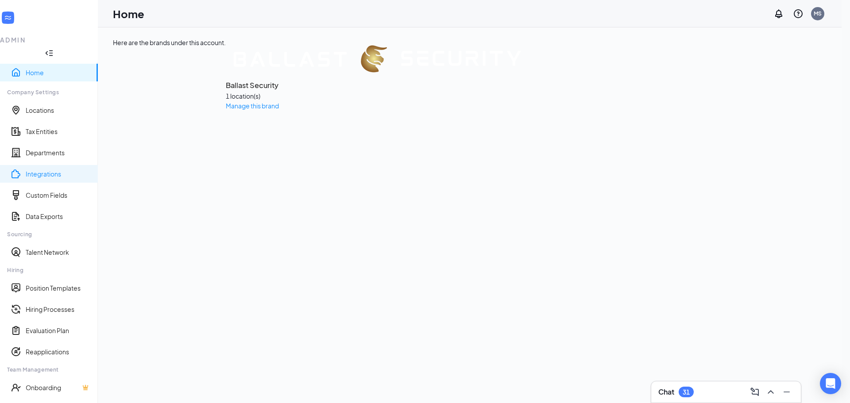
click at [36, 170] on link "Integrations" at bounding box center [58, 174] width 65 height 9
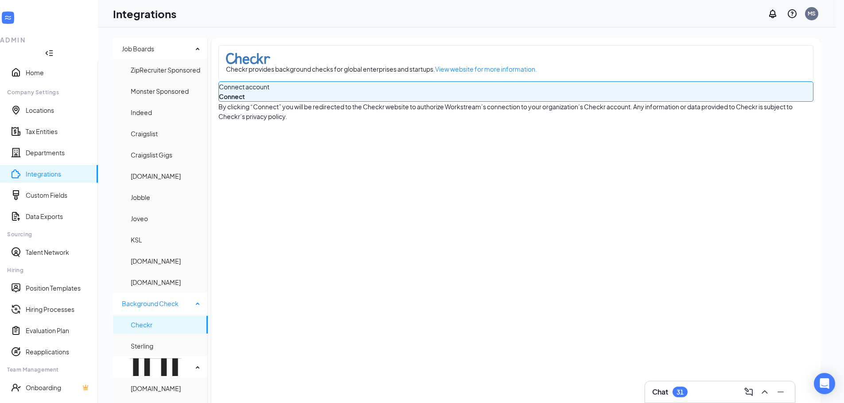
click at [160, 316] on span "Checkr" at bounding box center [166, 325] width 70 height 18
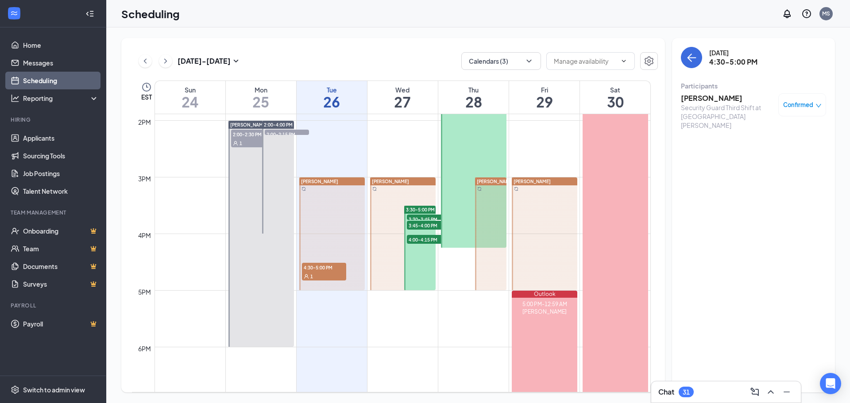
scroll to position [834, 0]
